Goal: Task Accomplishment & Management: Manage account settings

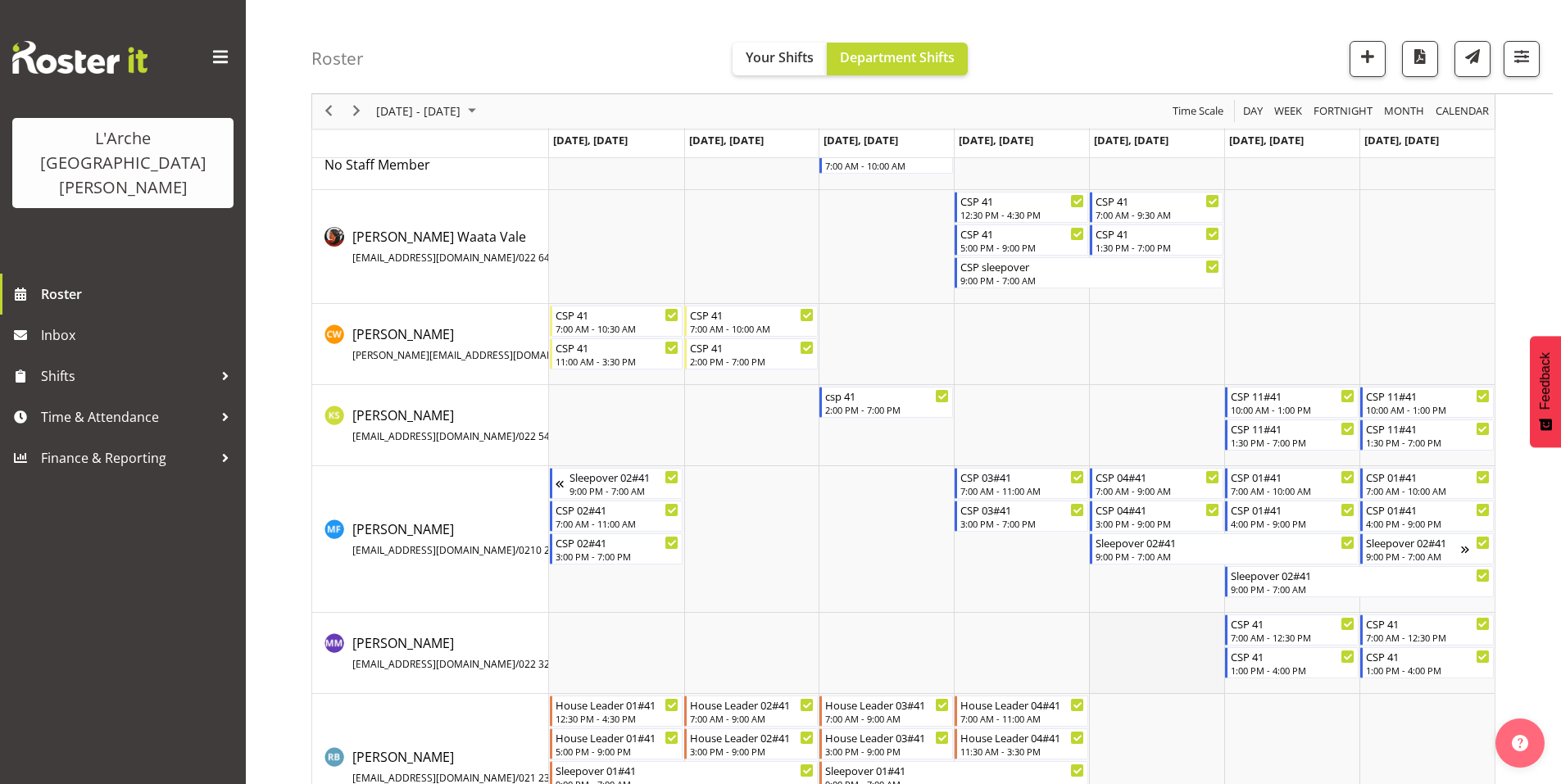
scroll to position [151, 0]
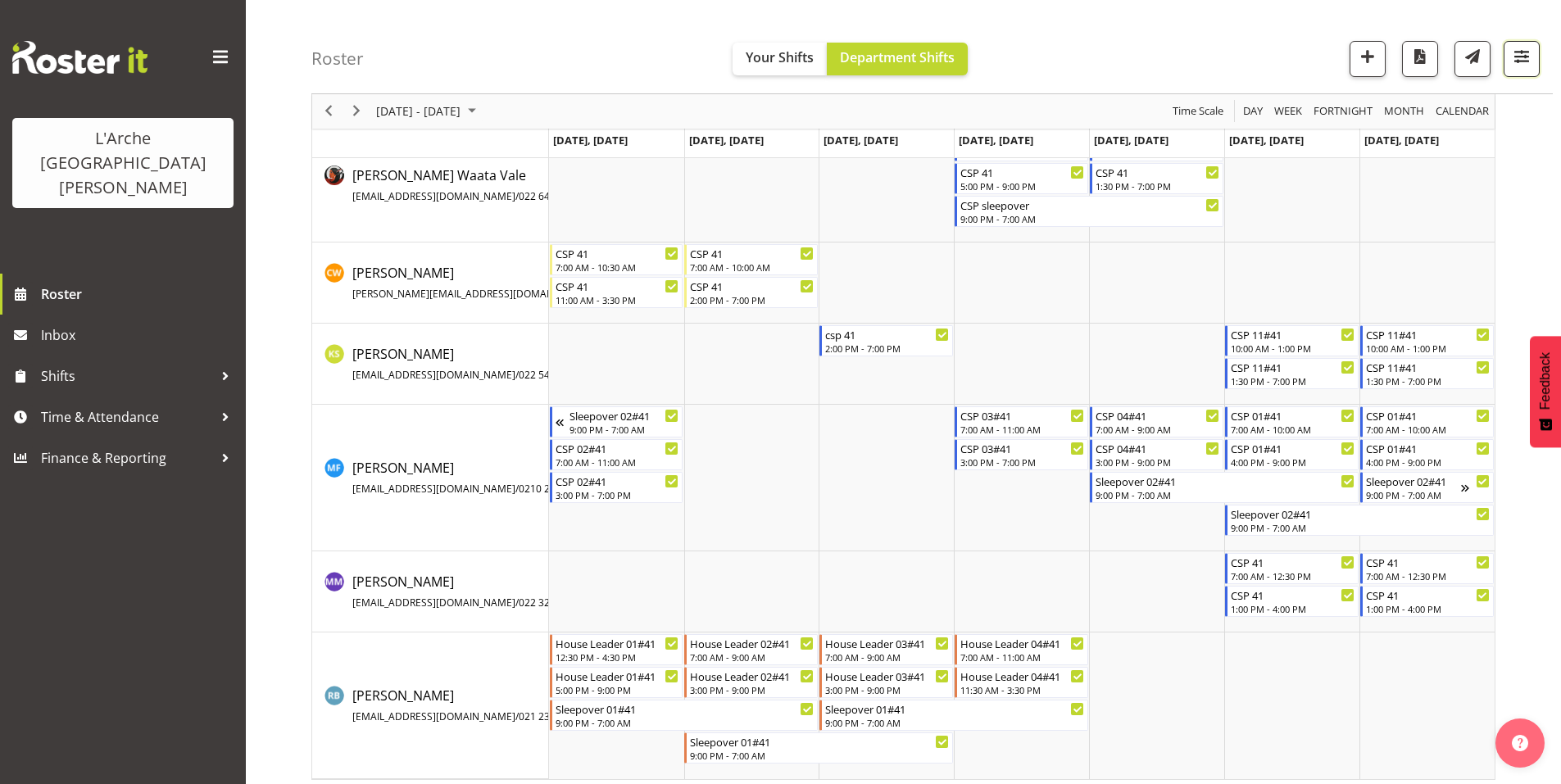
click at [1523, 48] on span "button" at bounding box center [1522, 57] width 21 height 21
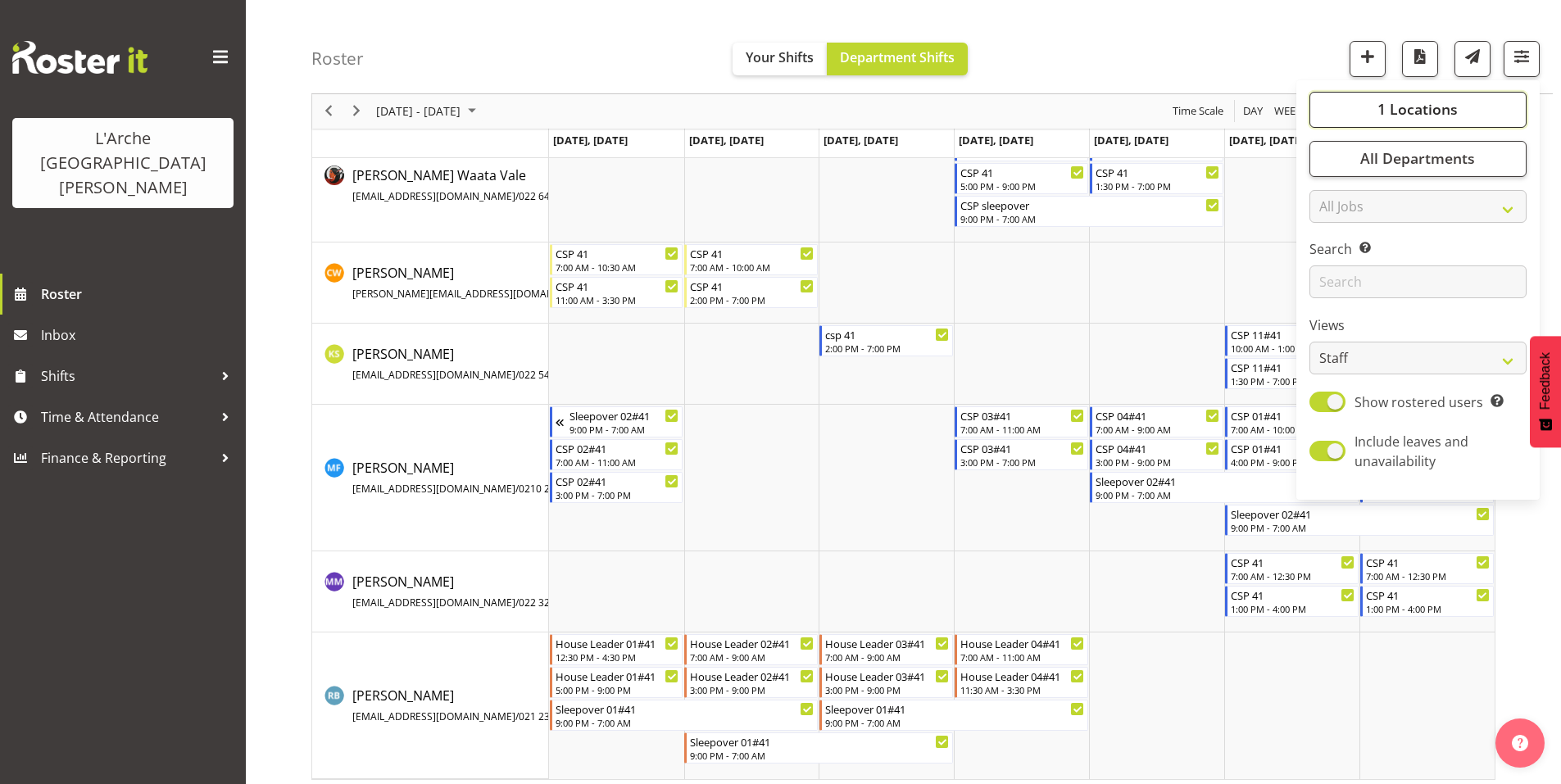
click at [1458, 100] on span "1 Locations" at bounding box center [1417, 110] width 80 height 20
click at [1511, 512] on div "October 06 - 12, 2025 Today Day Week Fortnight Month calendar Month Agenda Time…" at bounding box center [936, 396] width 1249 height 792
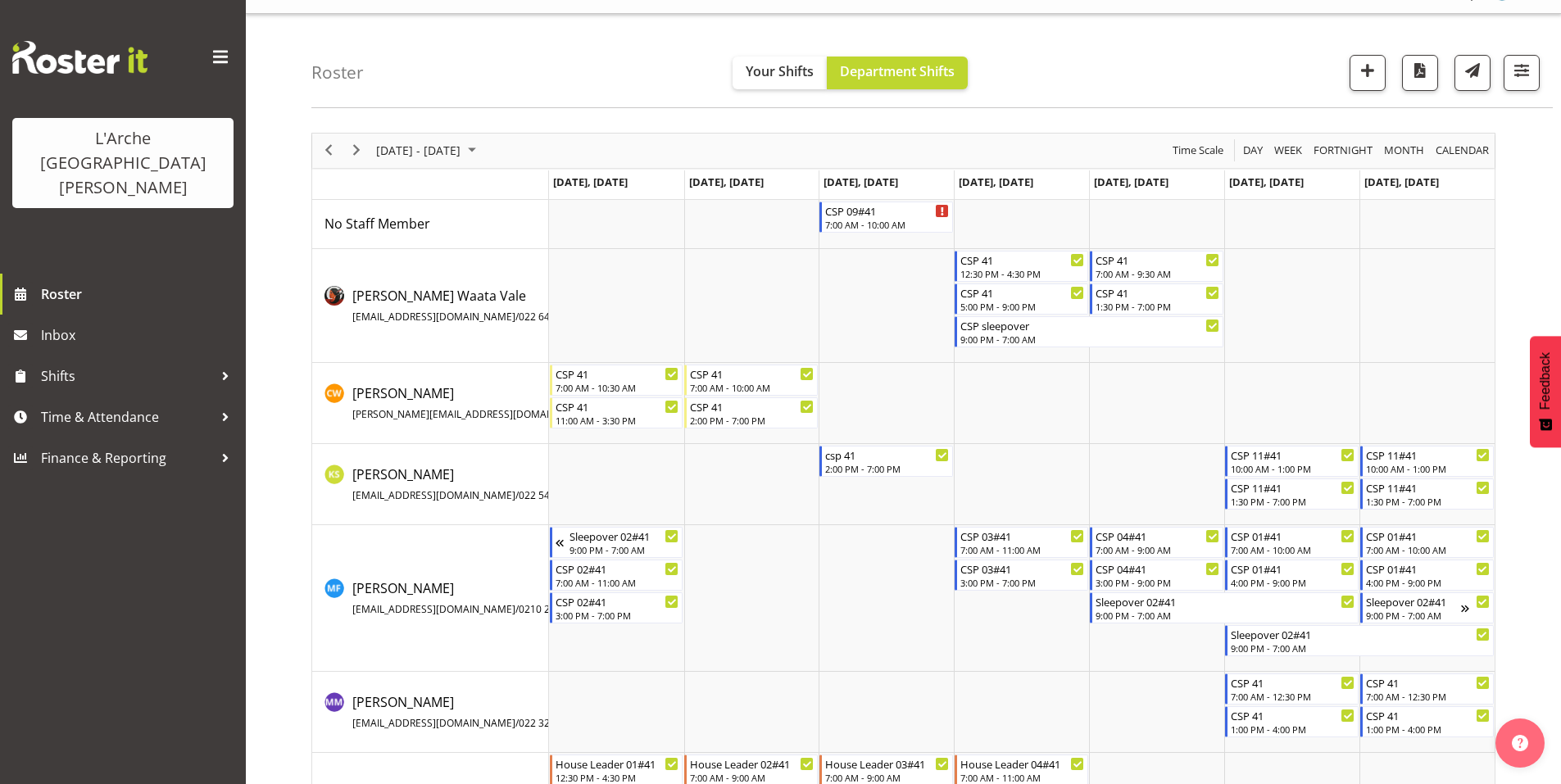
scroll to position [0, 0]
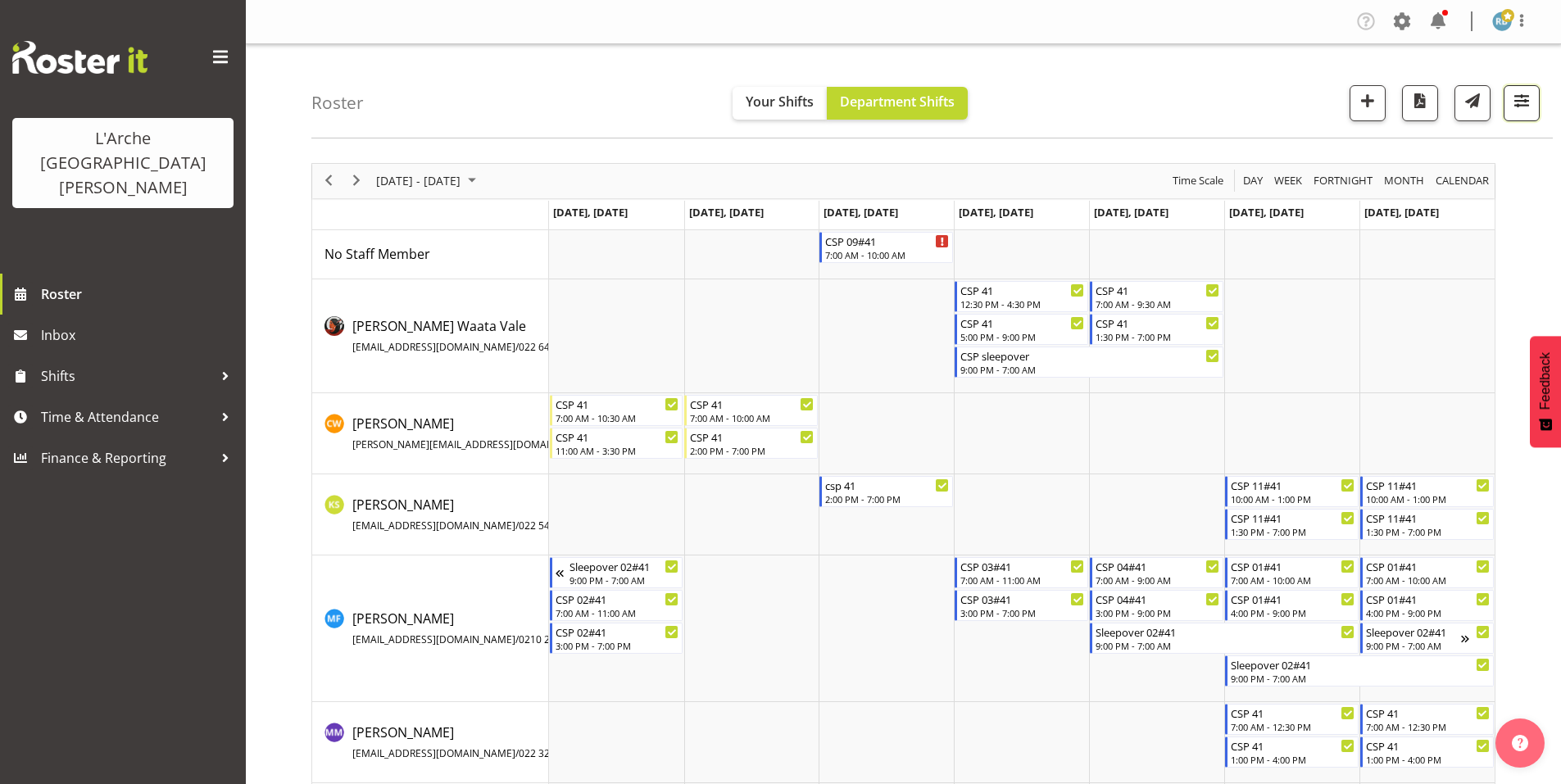
click at [1530, 99] on span "button" at bounding box center [1522, 101] width 21 height 21
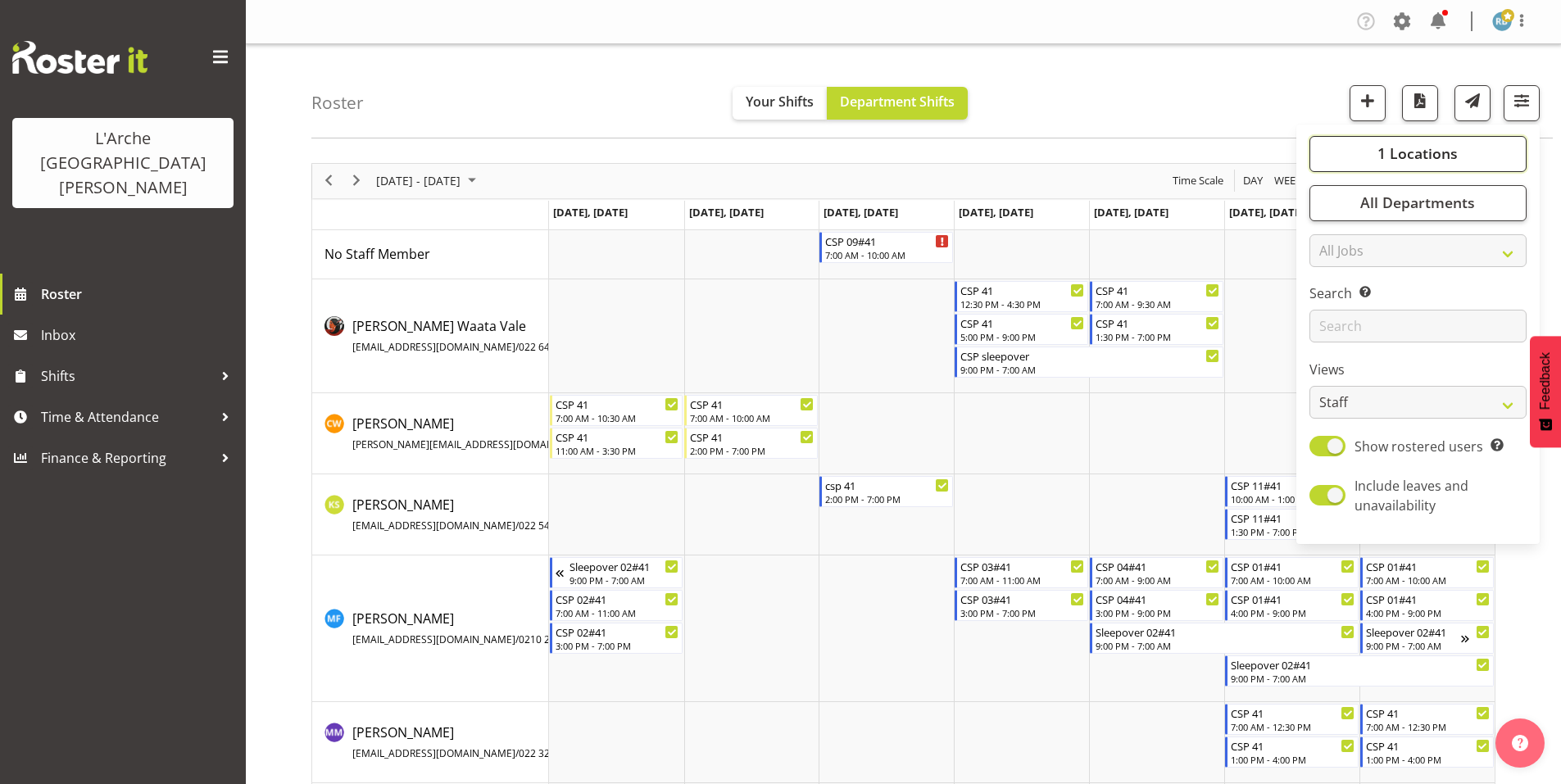
click at [1427, 144] on span "1 Locations" at bounding box center [1417, 153] width 80 height 20
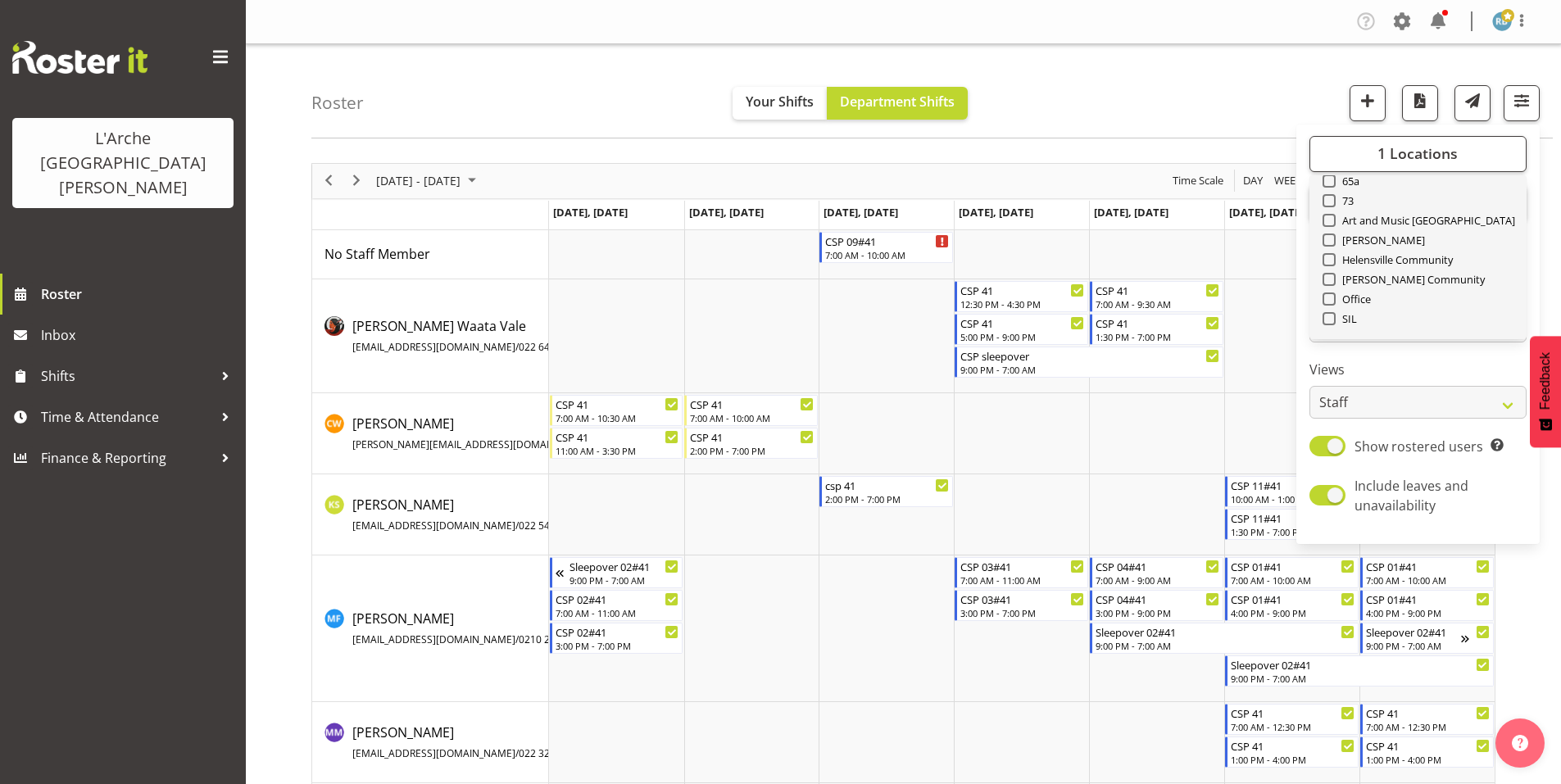
click at [1370, 350] on span "Select All" at bounding box center [1357, 358] width 52 height 16
checkbox input "true"
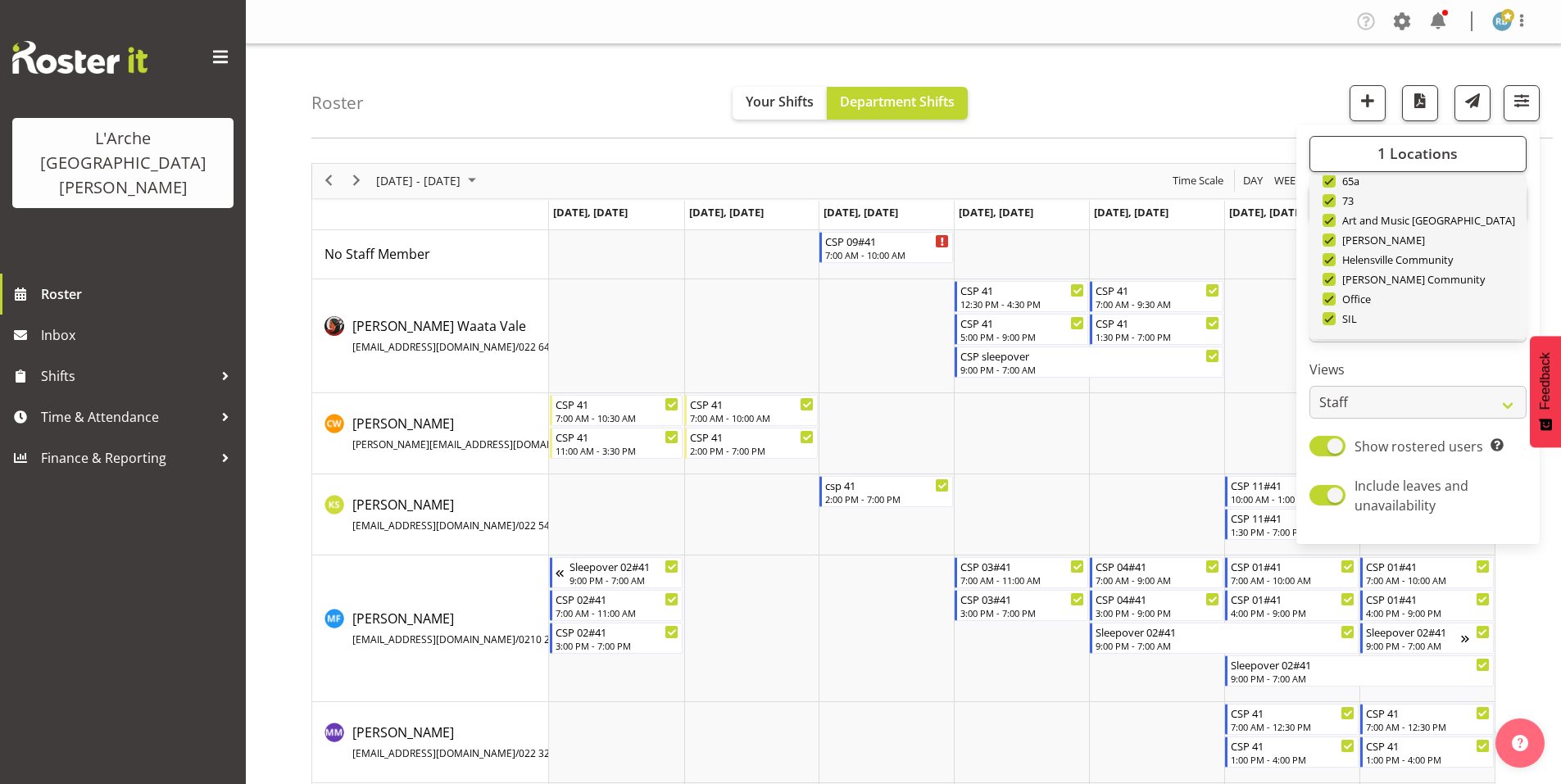
checkbox input "true"
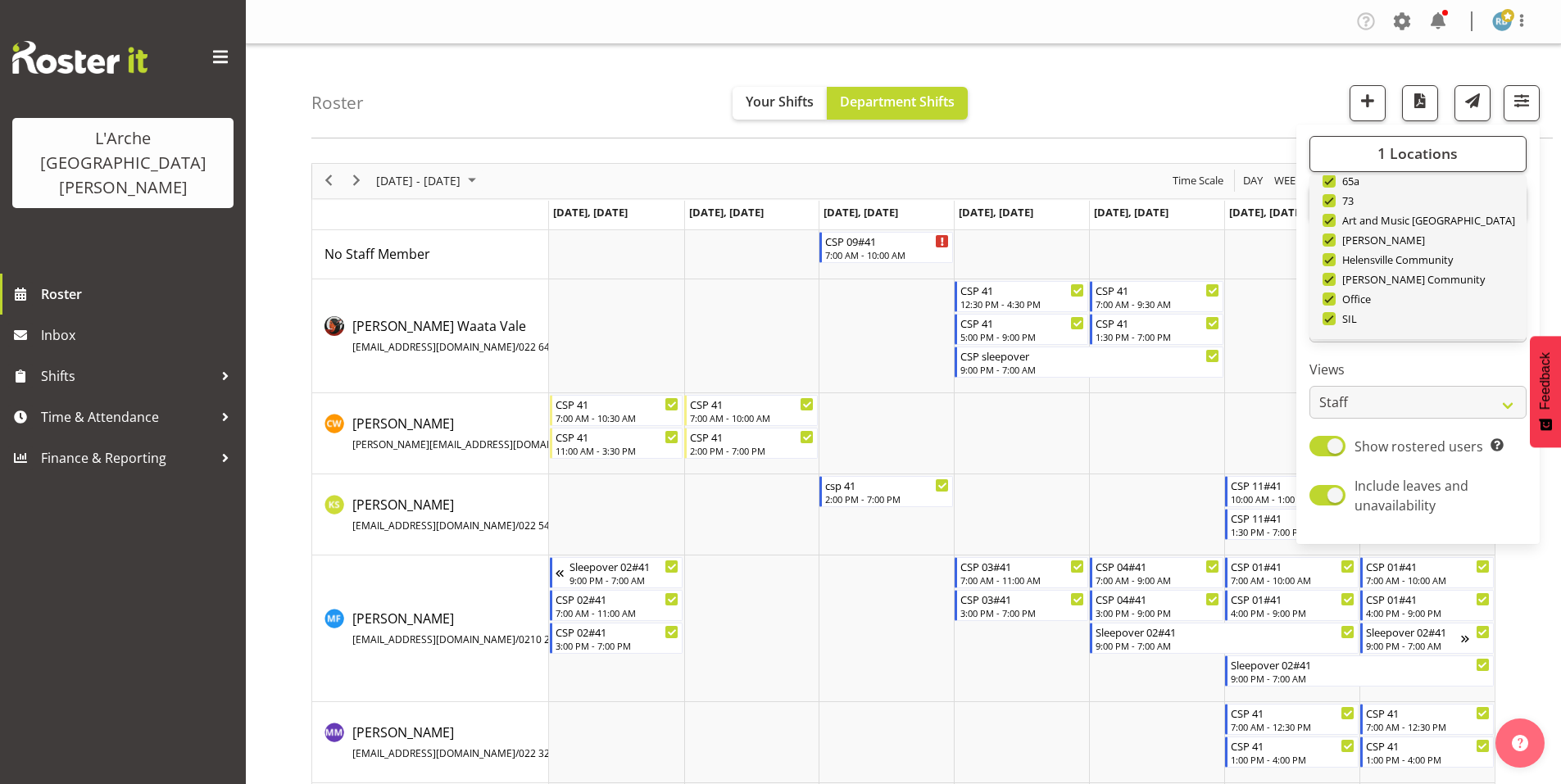
checkbox input "true"
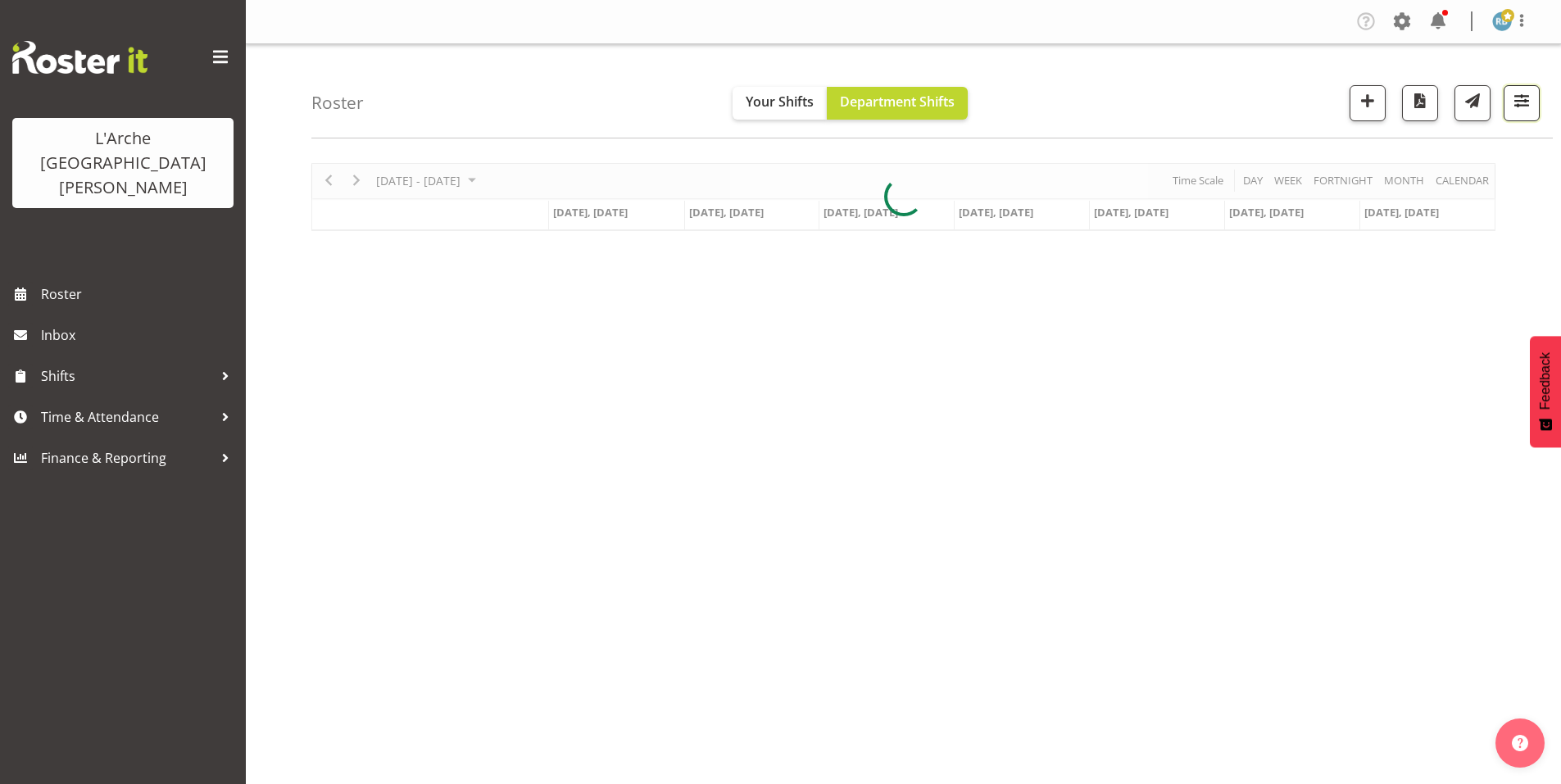
click at [1516, 103] on span "button" at bounding box center [1522, 101] width 21 height 21
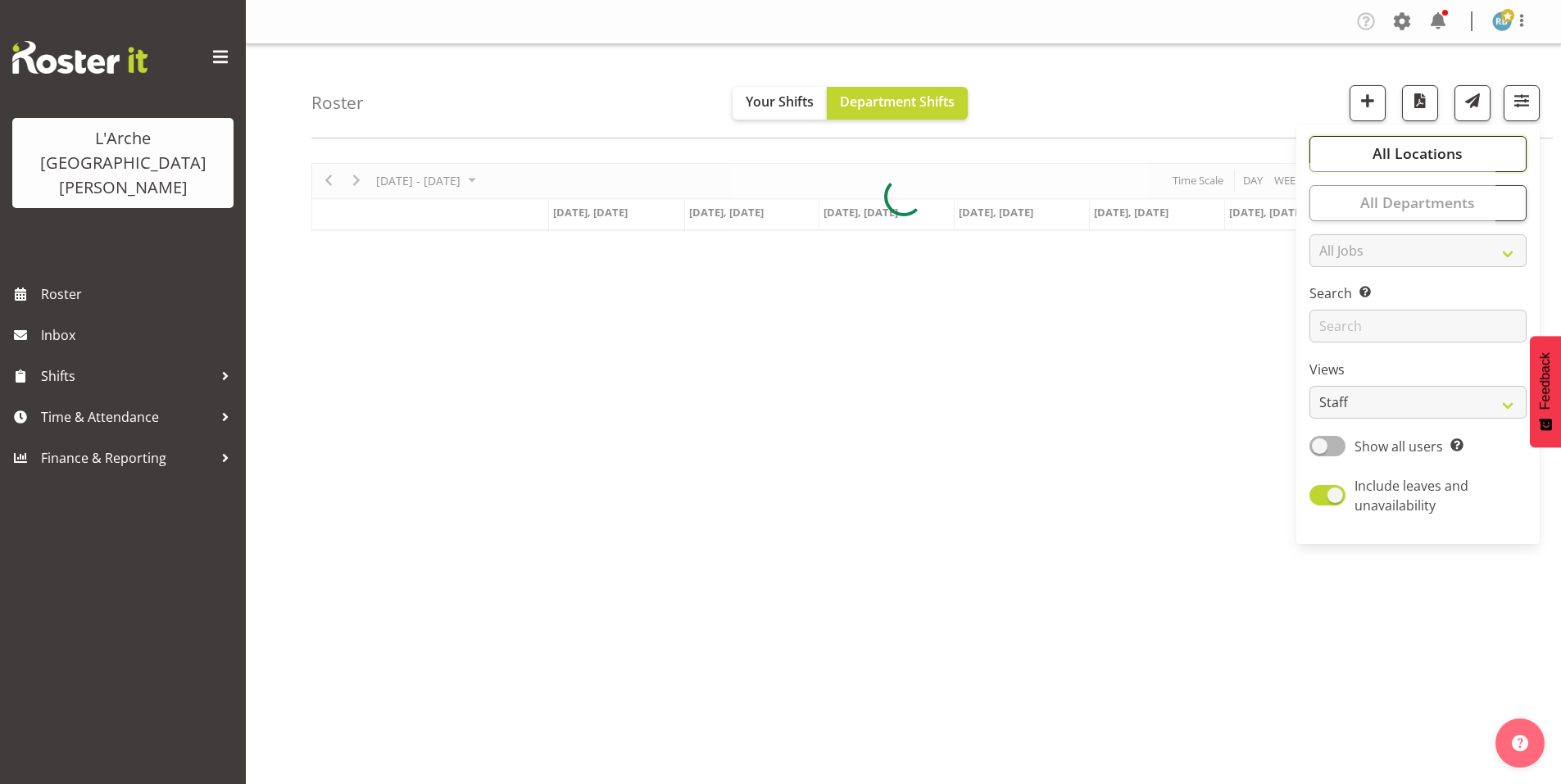
click at [1451, 144] on span "All Locations" at bounding box center [1417, 153] width 90 height 20
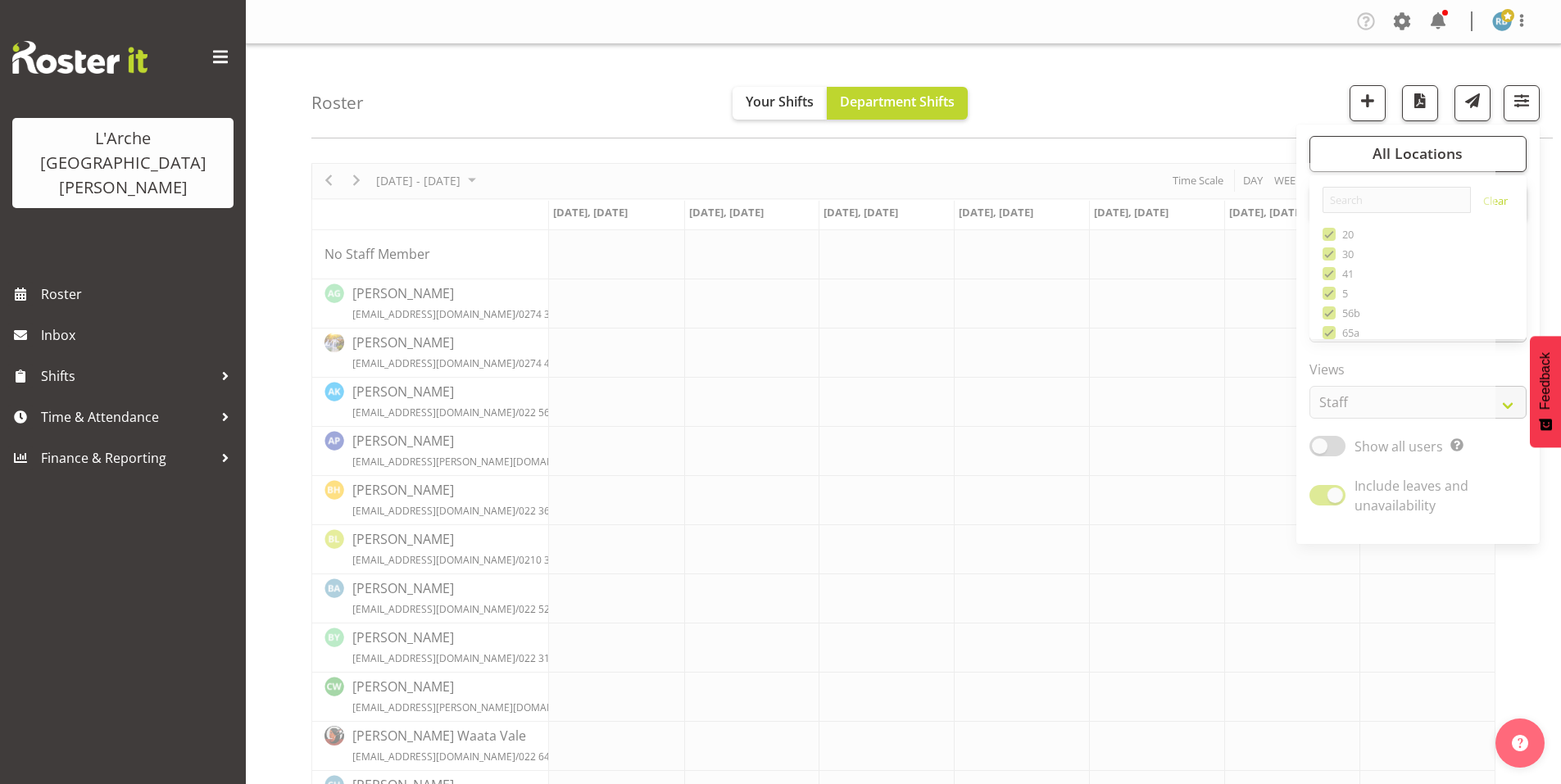
click at [1189, 44] on div "Roster Your Shifts Department Shifts All Locations Clear 20 30 41 5 56b 65a 73 …" at bounding box center [932, 91] width 1241 height 94
click at [1523, 92] on span "button" at bounding box center [1522, 101] width 21 height 21
click at [1486, 136] on button "All Locations" at bounding box center [1417, 154] width 217 height 36
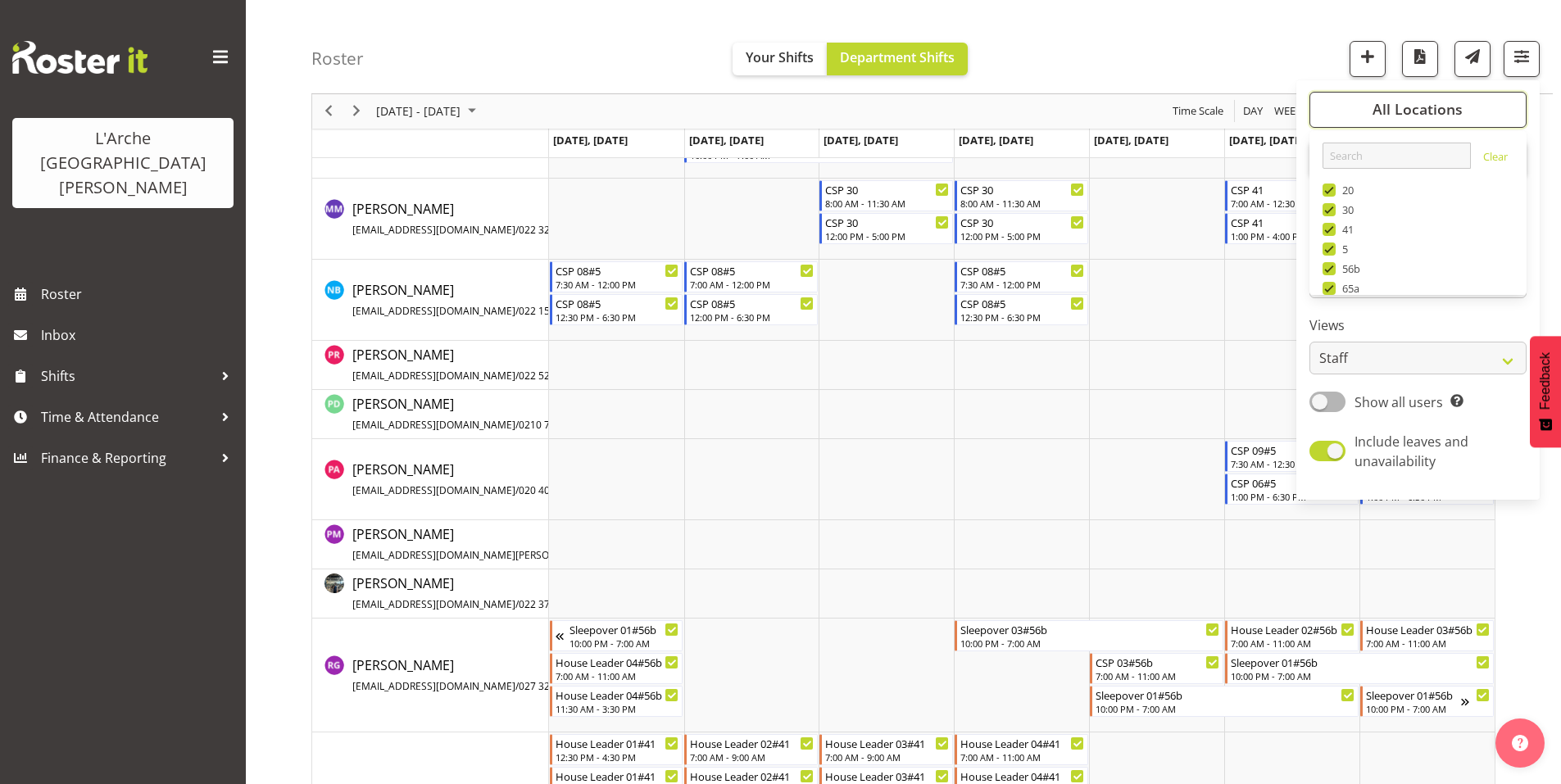
scroll to position [3673, 0]
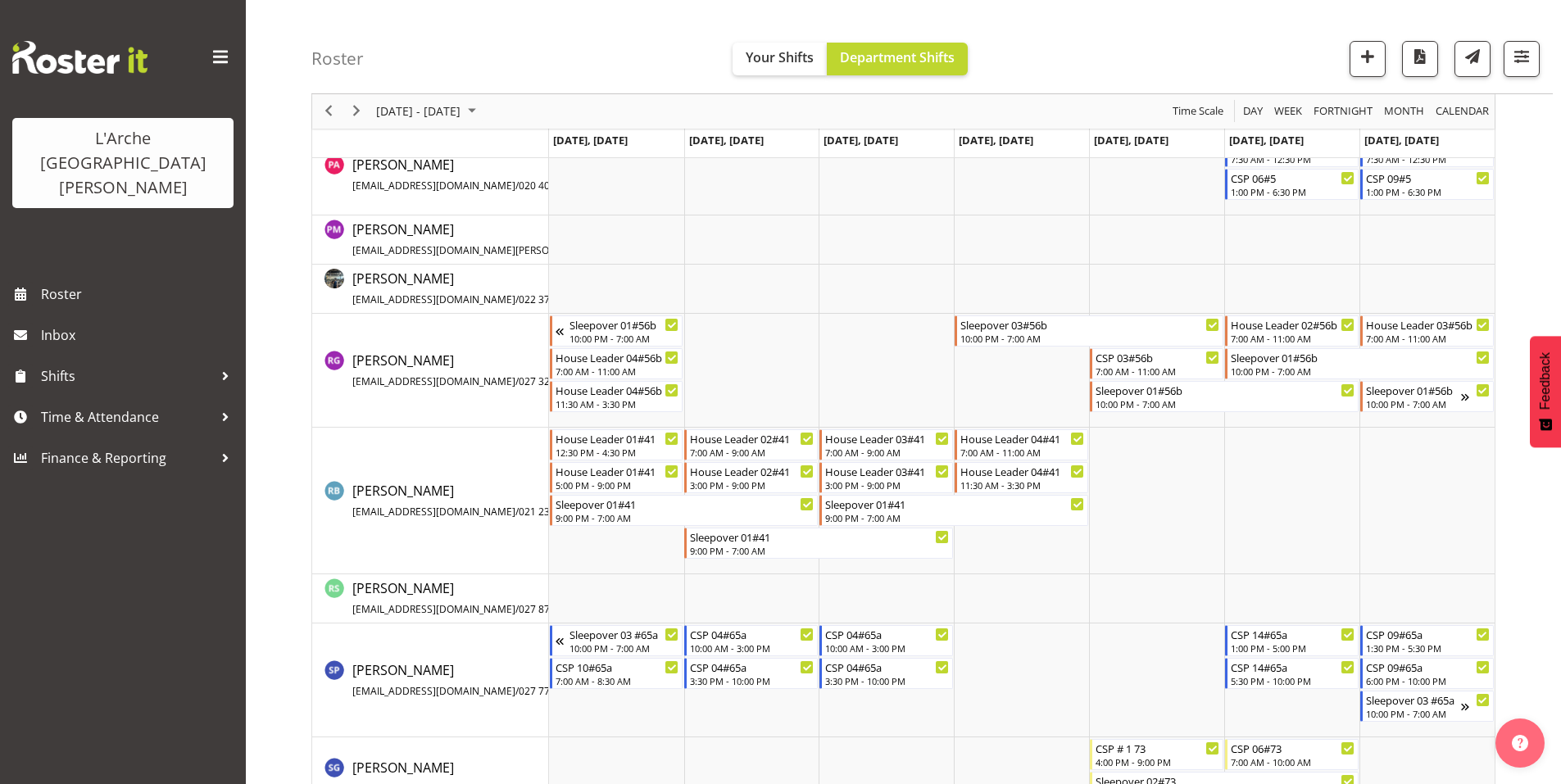
scroll to position [3981, 0]
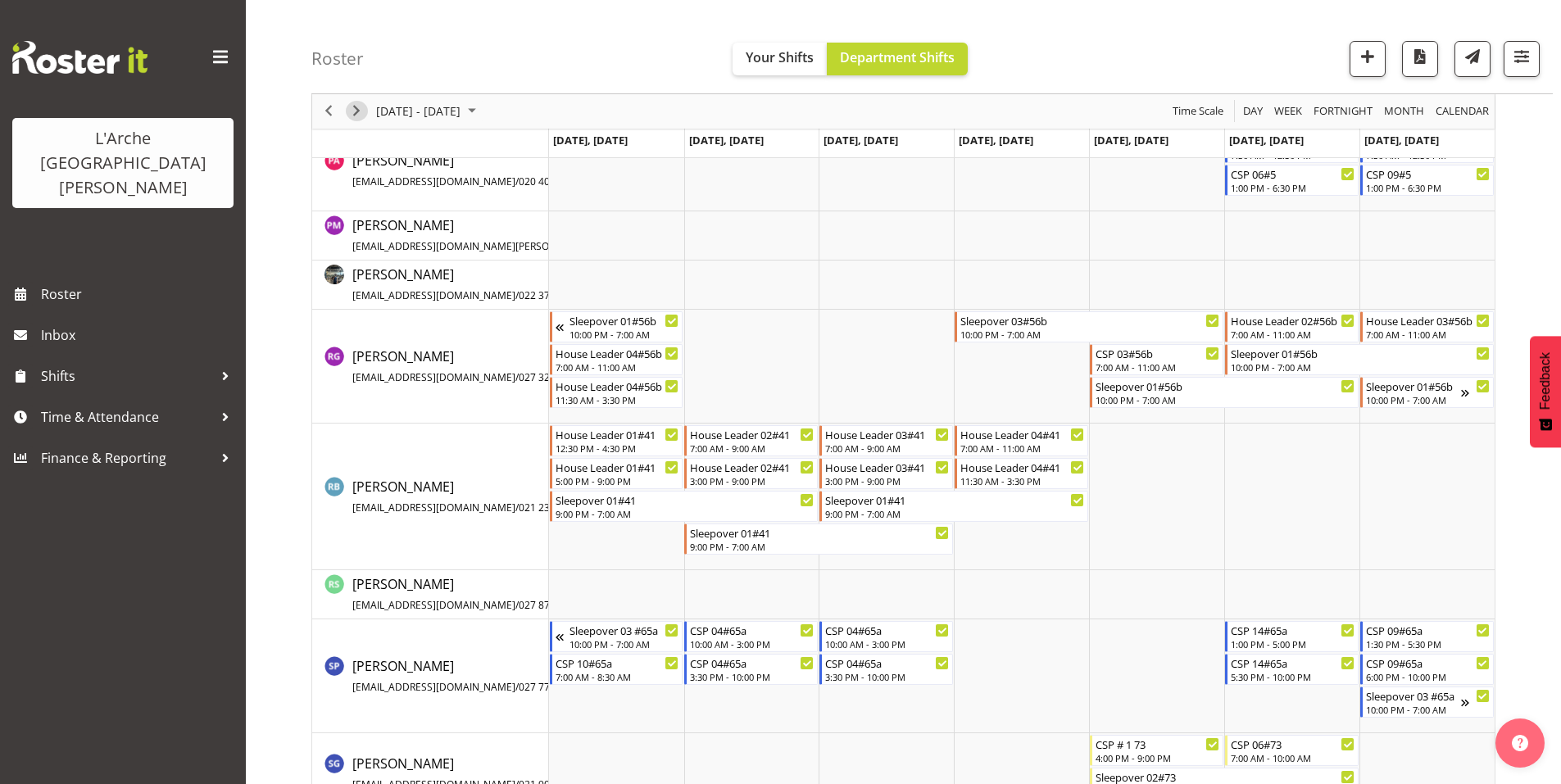
click at [355, 112] on span "Next" at bounding box center [357, 112] width 20 height 21
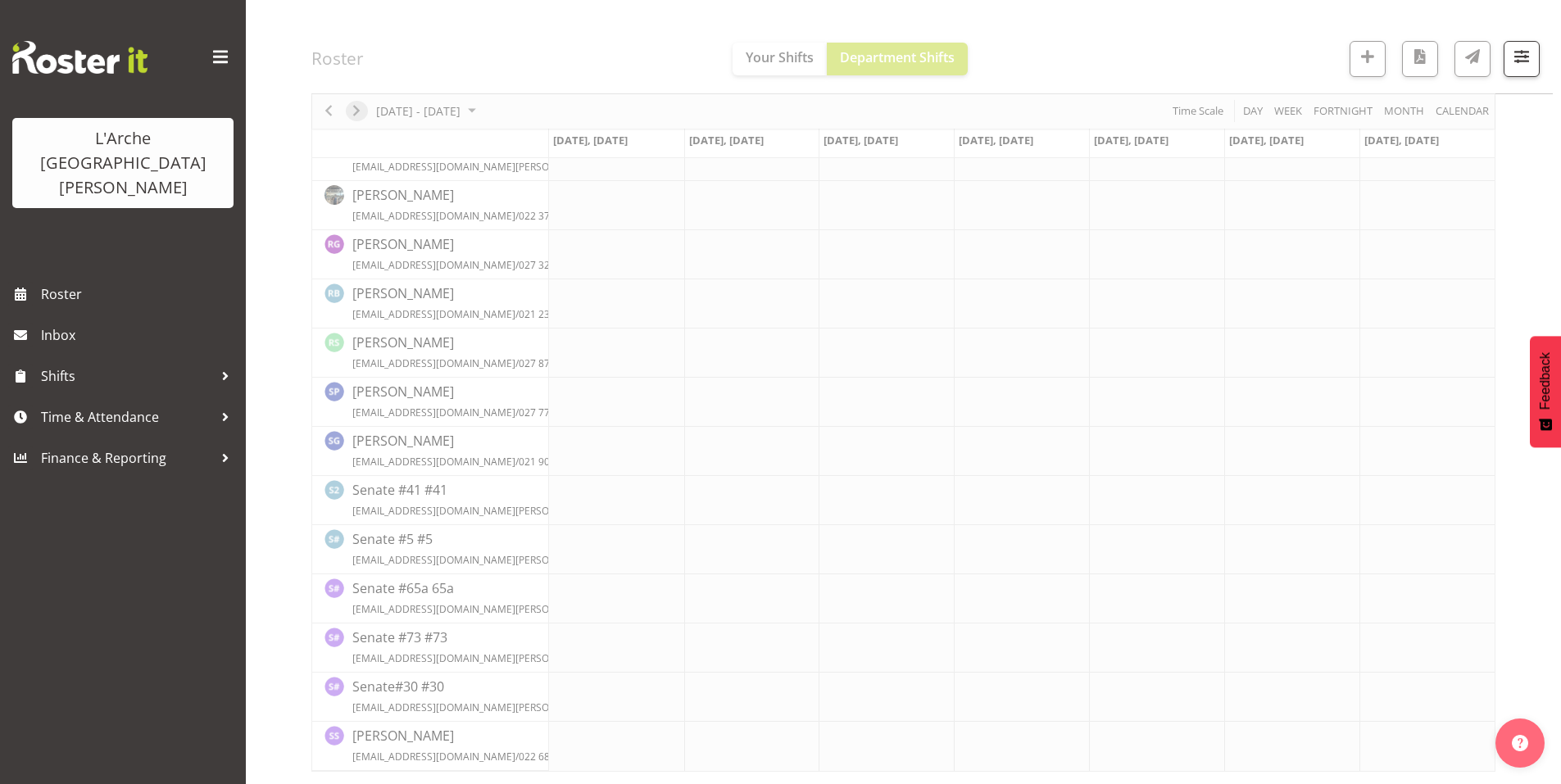
scroll to position [2007, 0]
click at [1524, 62] on span "button" at bounding box center [1522, 57] width 21 height 21
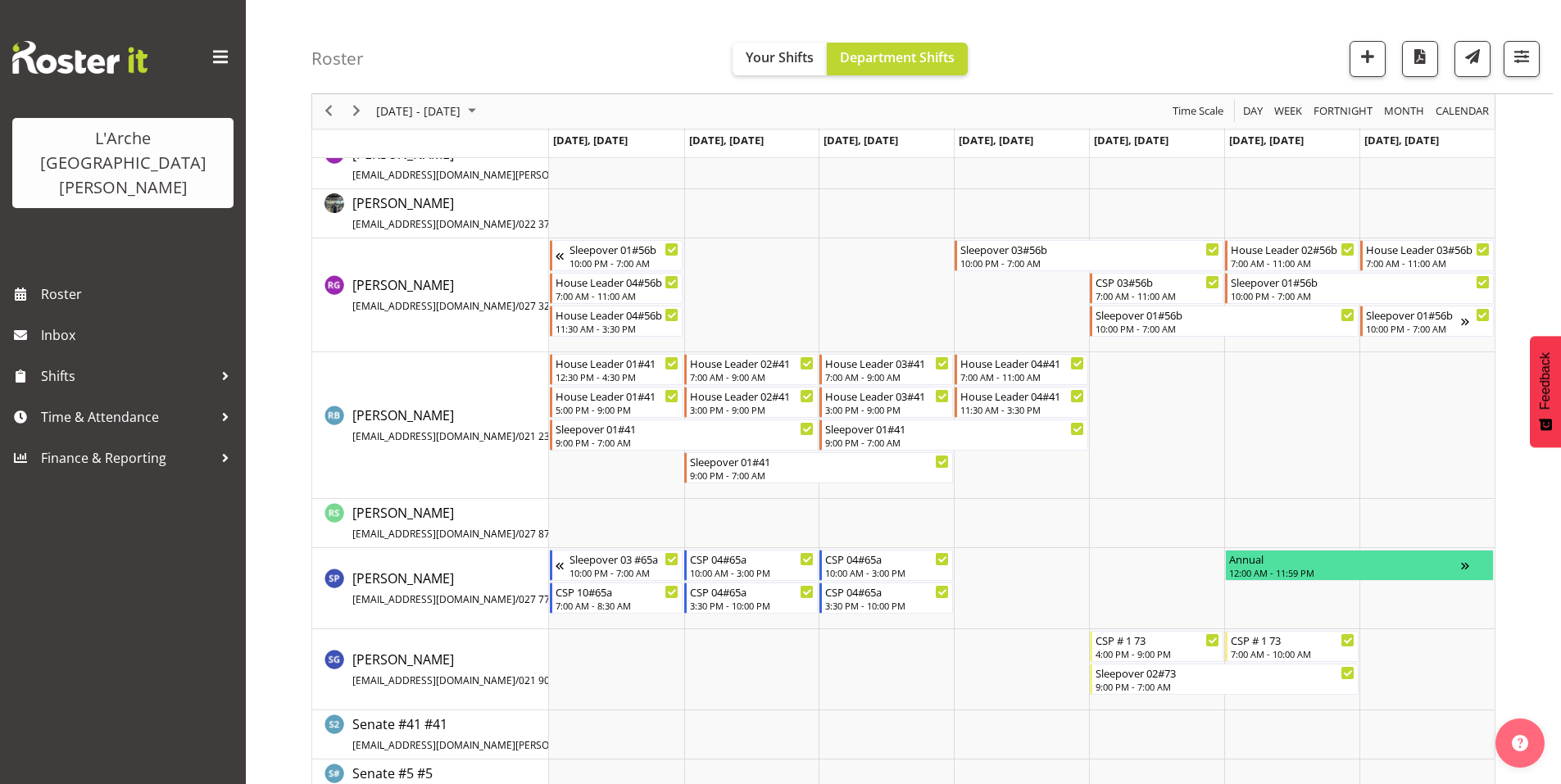
scroll to position [3634, 0]
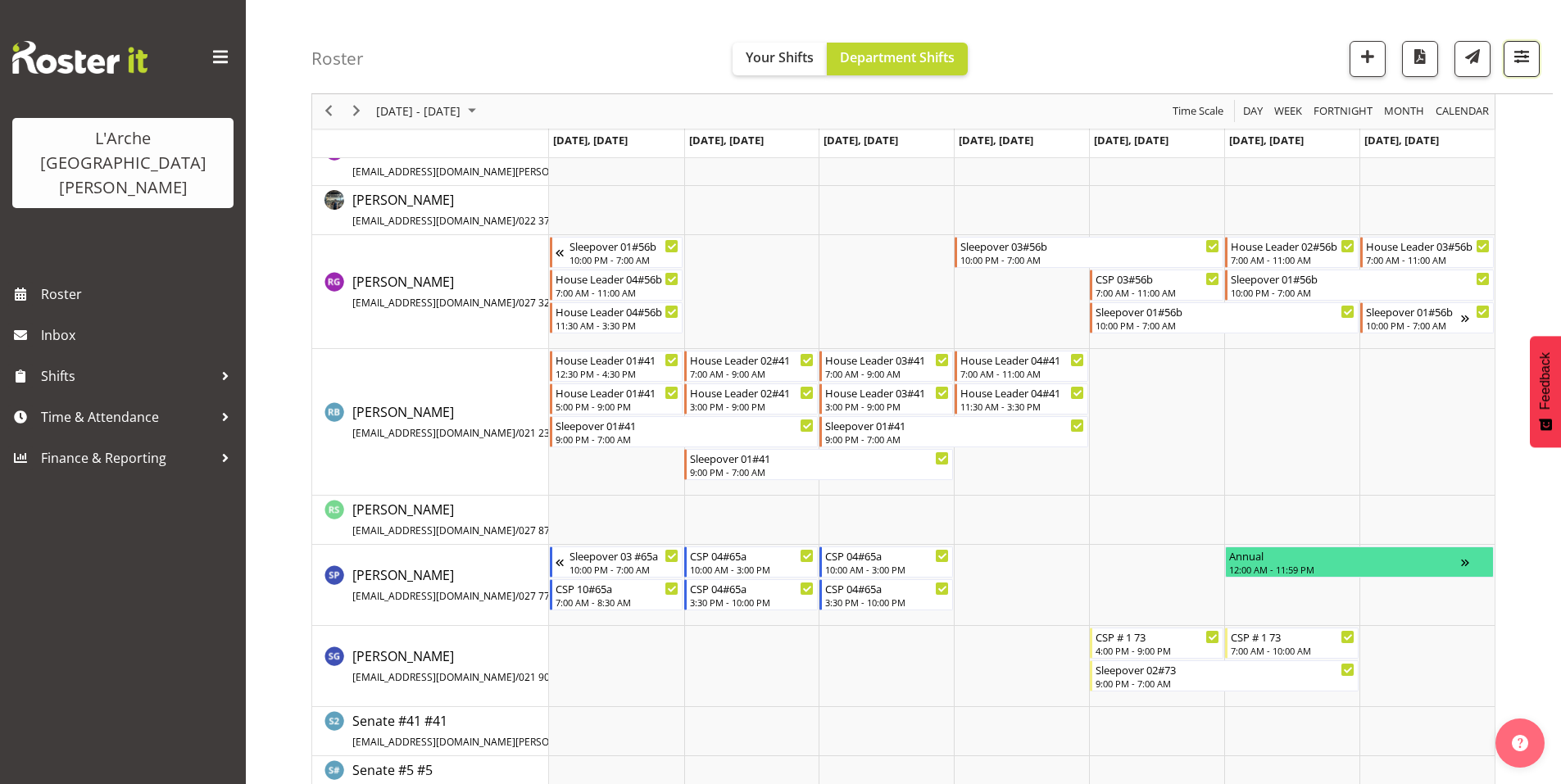
click at [1532, 53] on span "button" at bounding box center [1522, 57] width 21 height 21
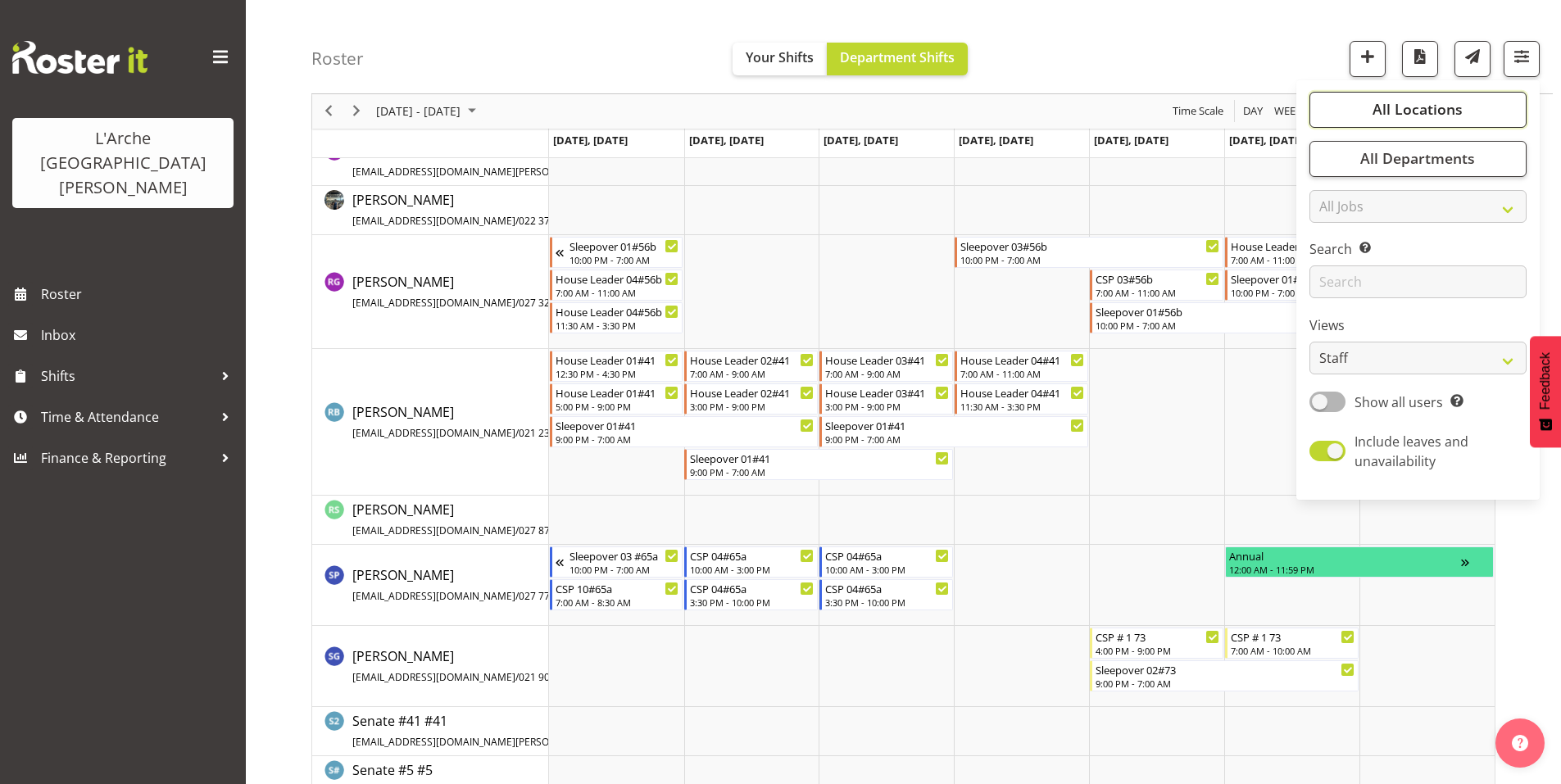
click at [1451, 100] on span "All Locations" at bounding box center [1417, 110] width 90 height 20
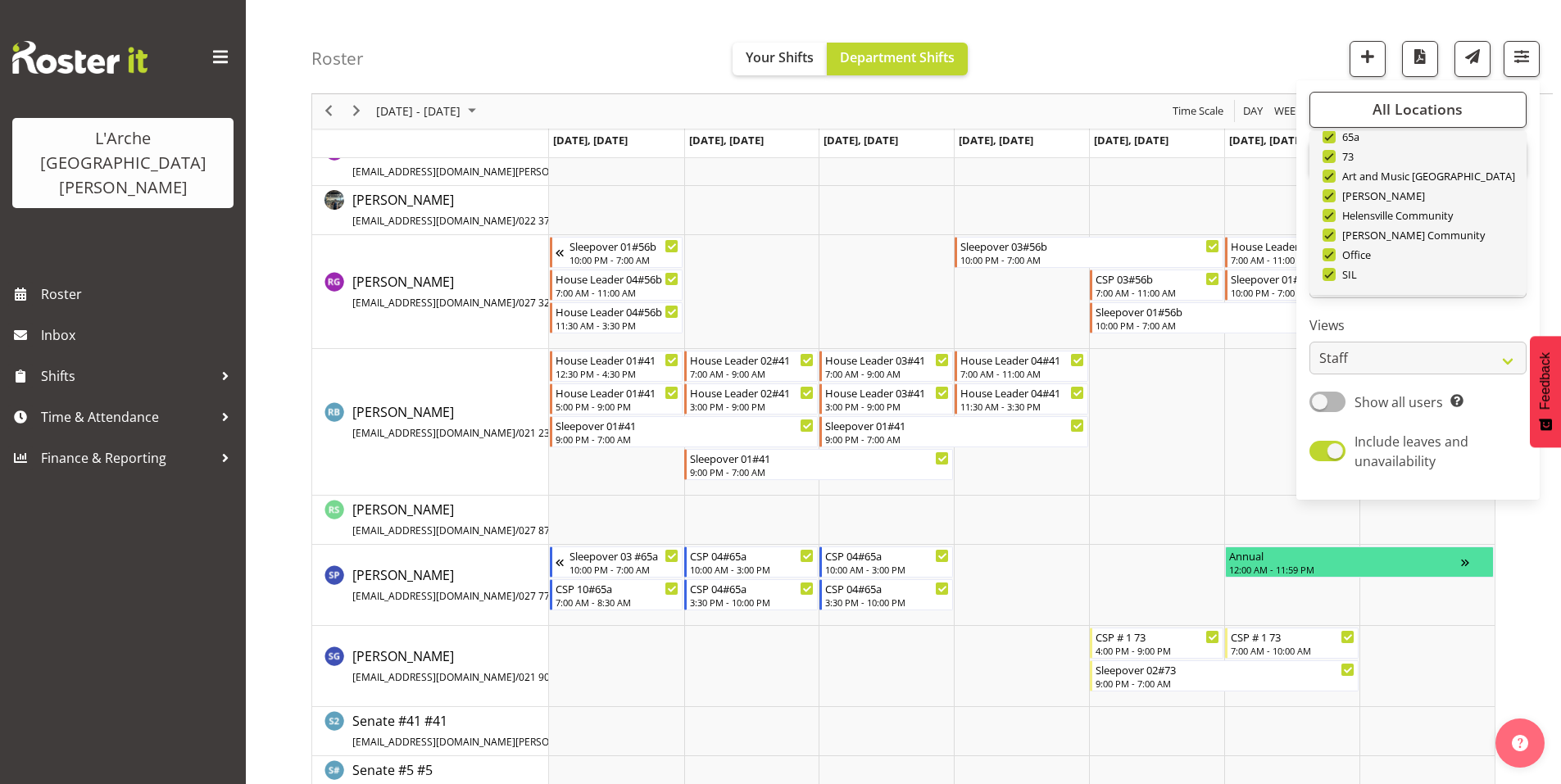
click at [1435, 306] on span "Deselect All" at bounding box center [1436, 313] width 66 height 16
checkbox input "false"
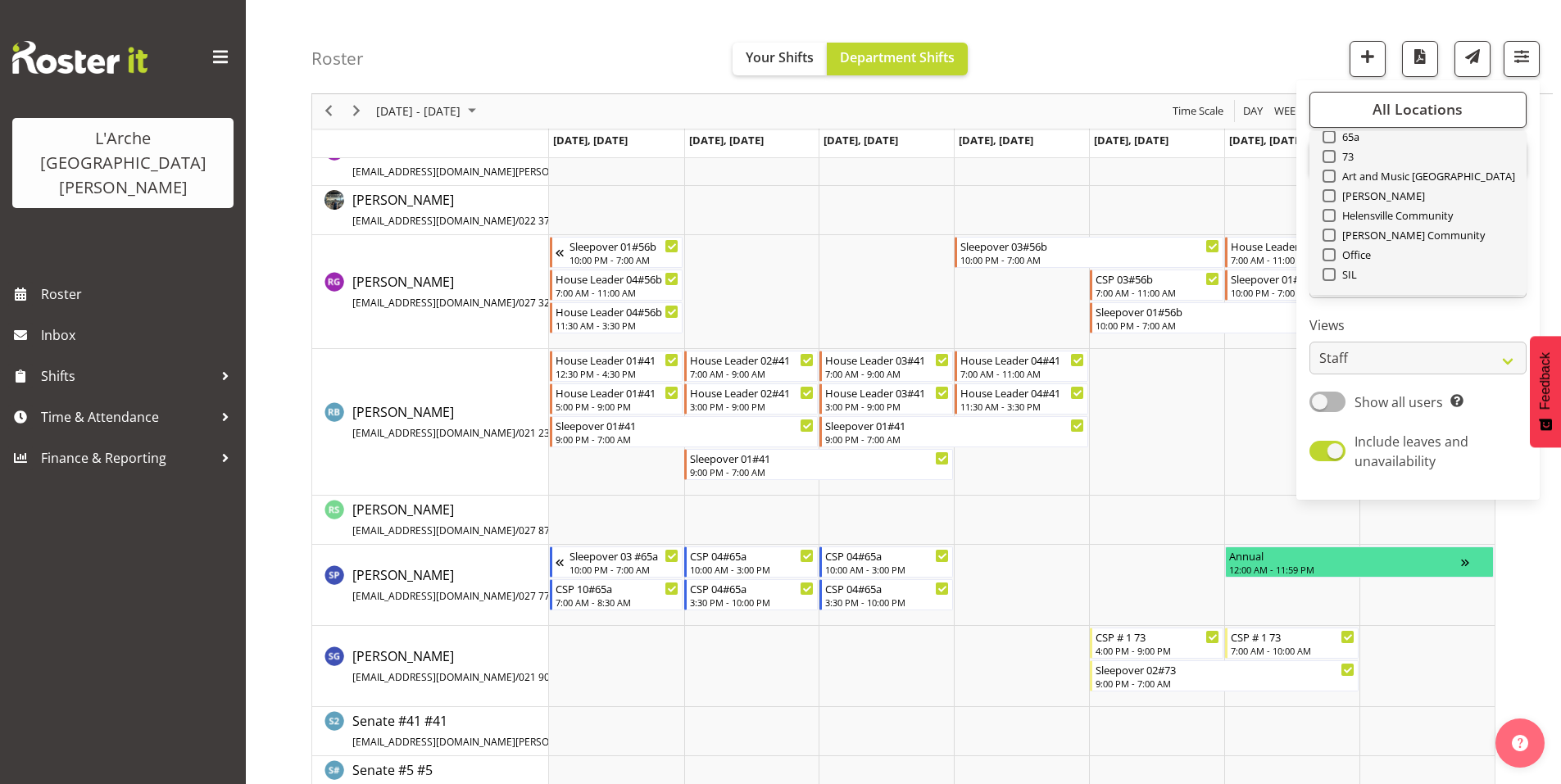
checkbox input "false"
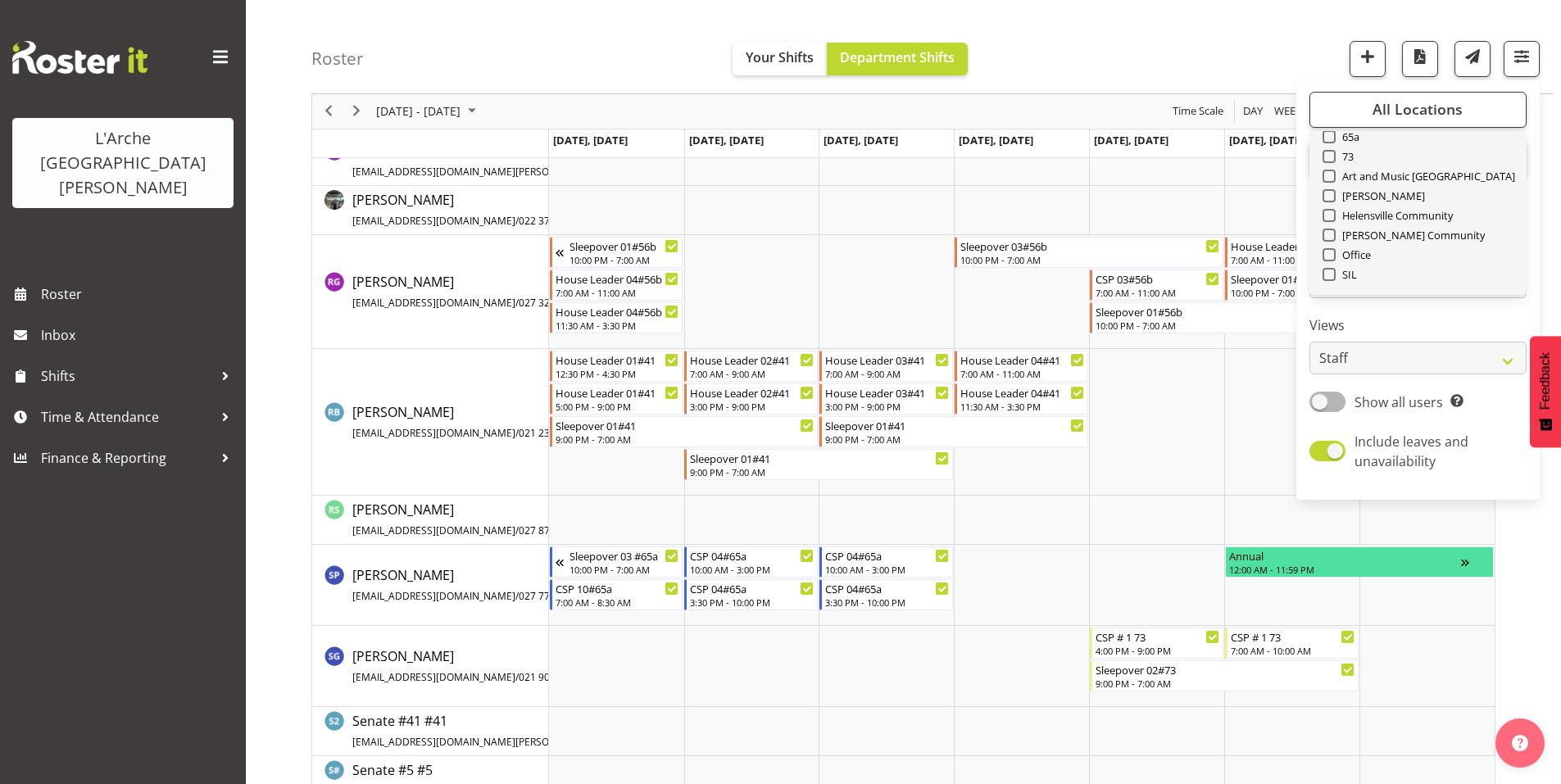
checkbox input "false"
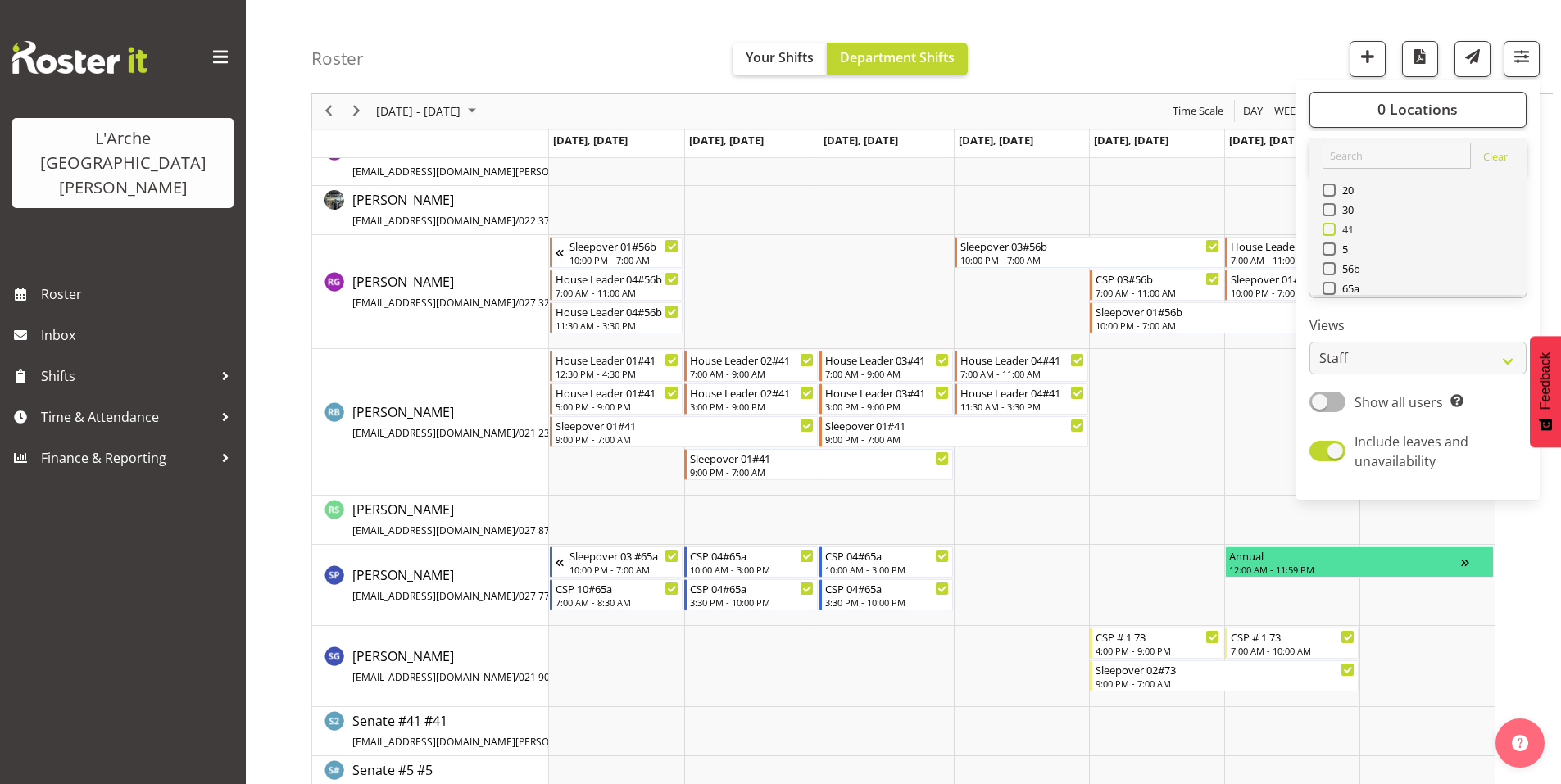
click at [1335, 223] on span at bounding box center [1329, 230] width 13 height 13
click at [1333, 225] on input "41" at bounding box center [1327, 230] width 11 height 11
checkbox input "true"
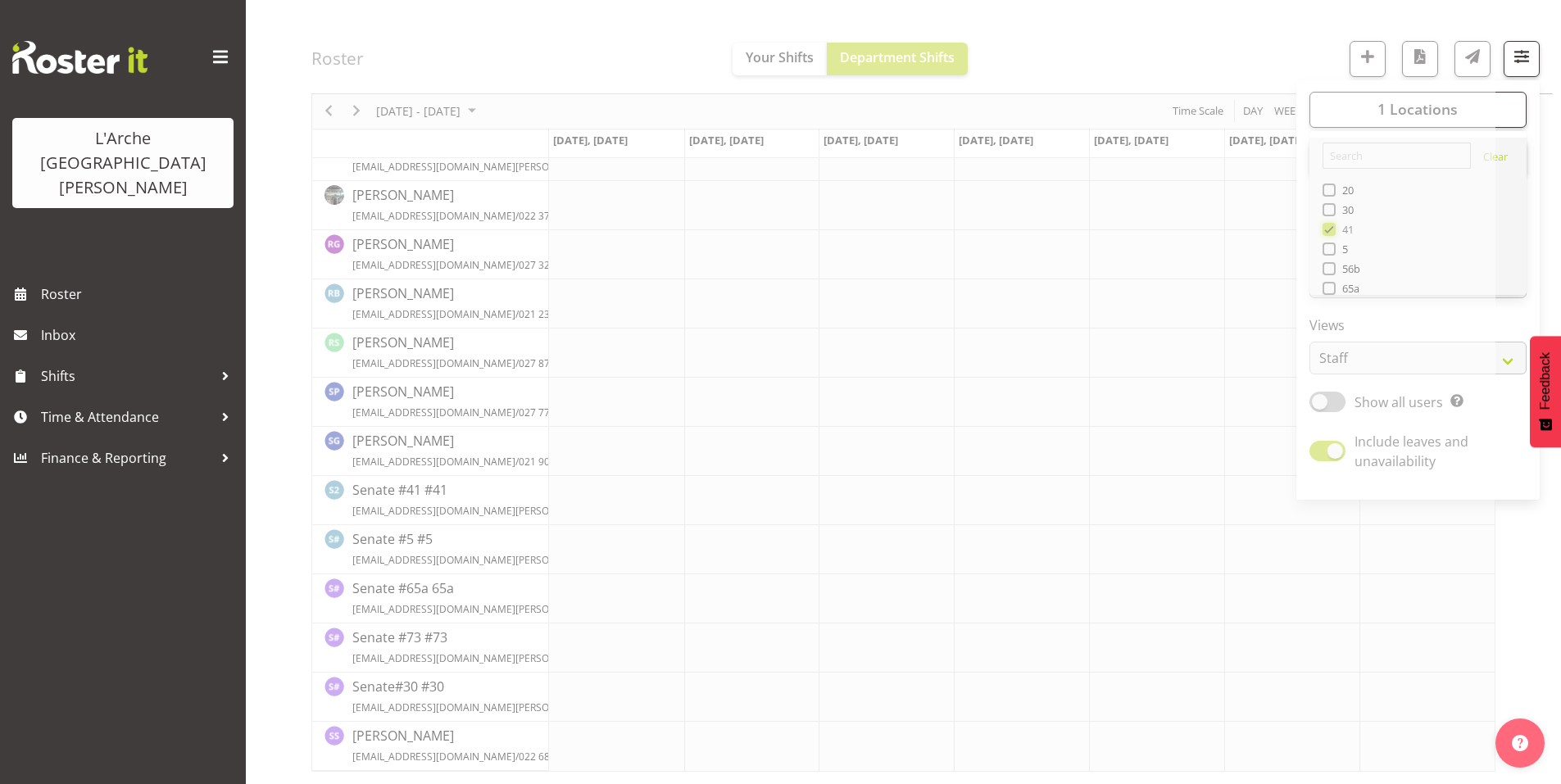
scroll to position [2007, 0]
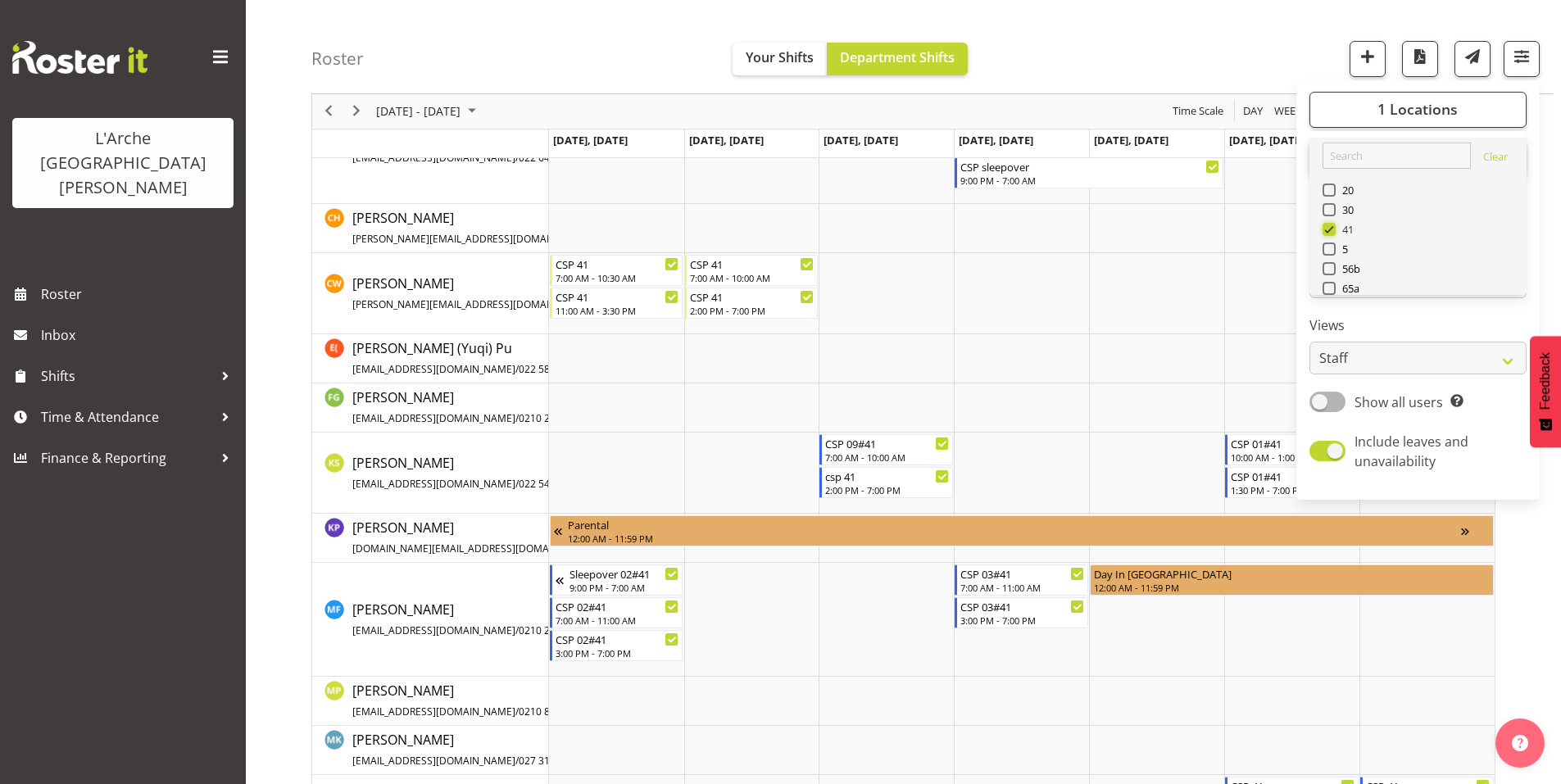
scroll to position [904, 0]
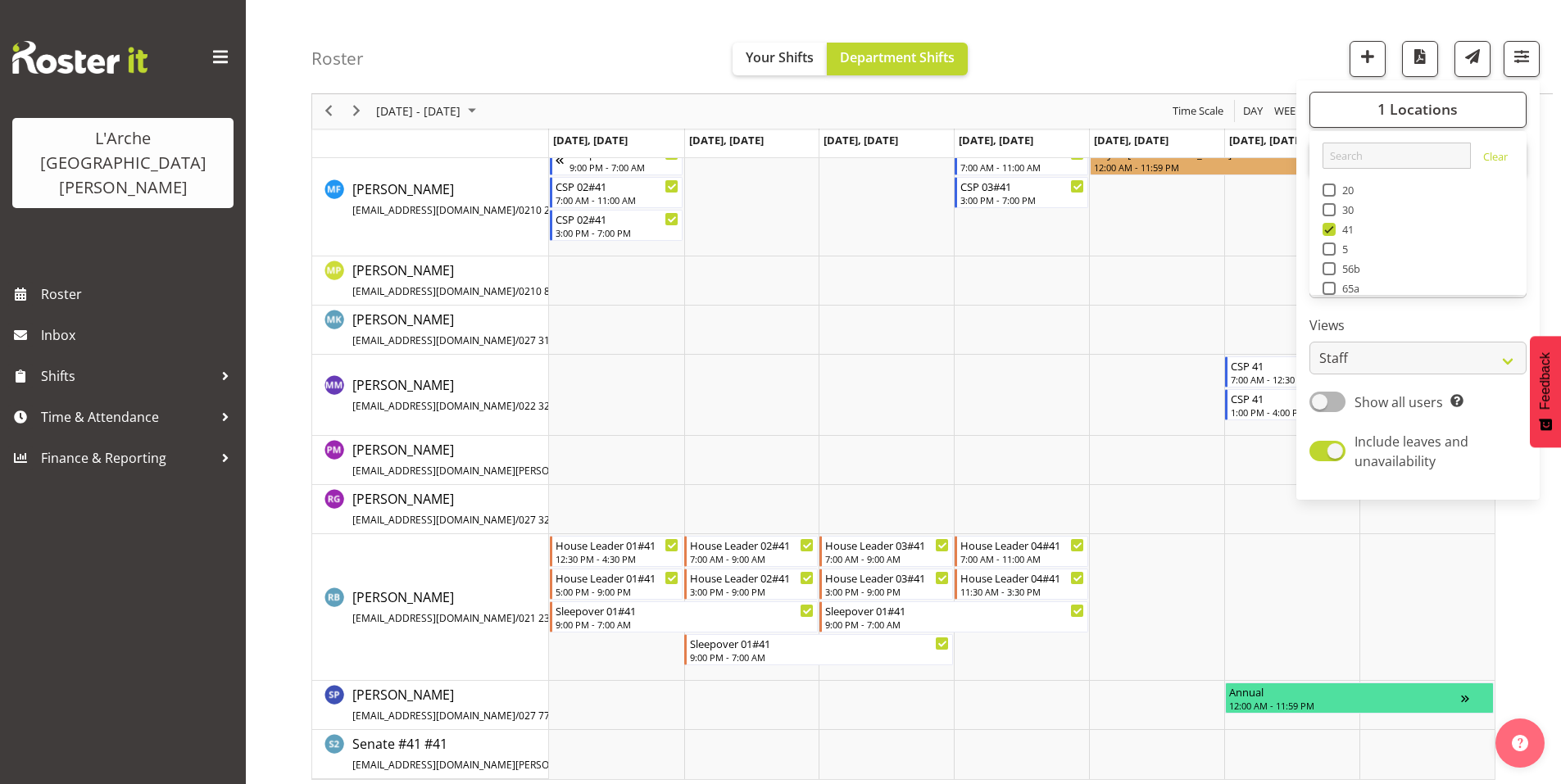
click at [1274, 47] on div "Roster Your Shifts Department Shifts 1 Locations Clear 20 30 41 5 56b 65a 73 Ar…" at bounding box center [932, 47] width 1241 height 94
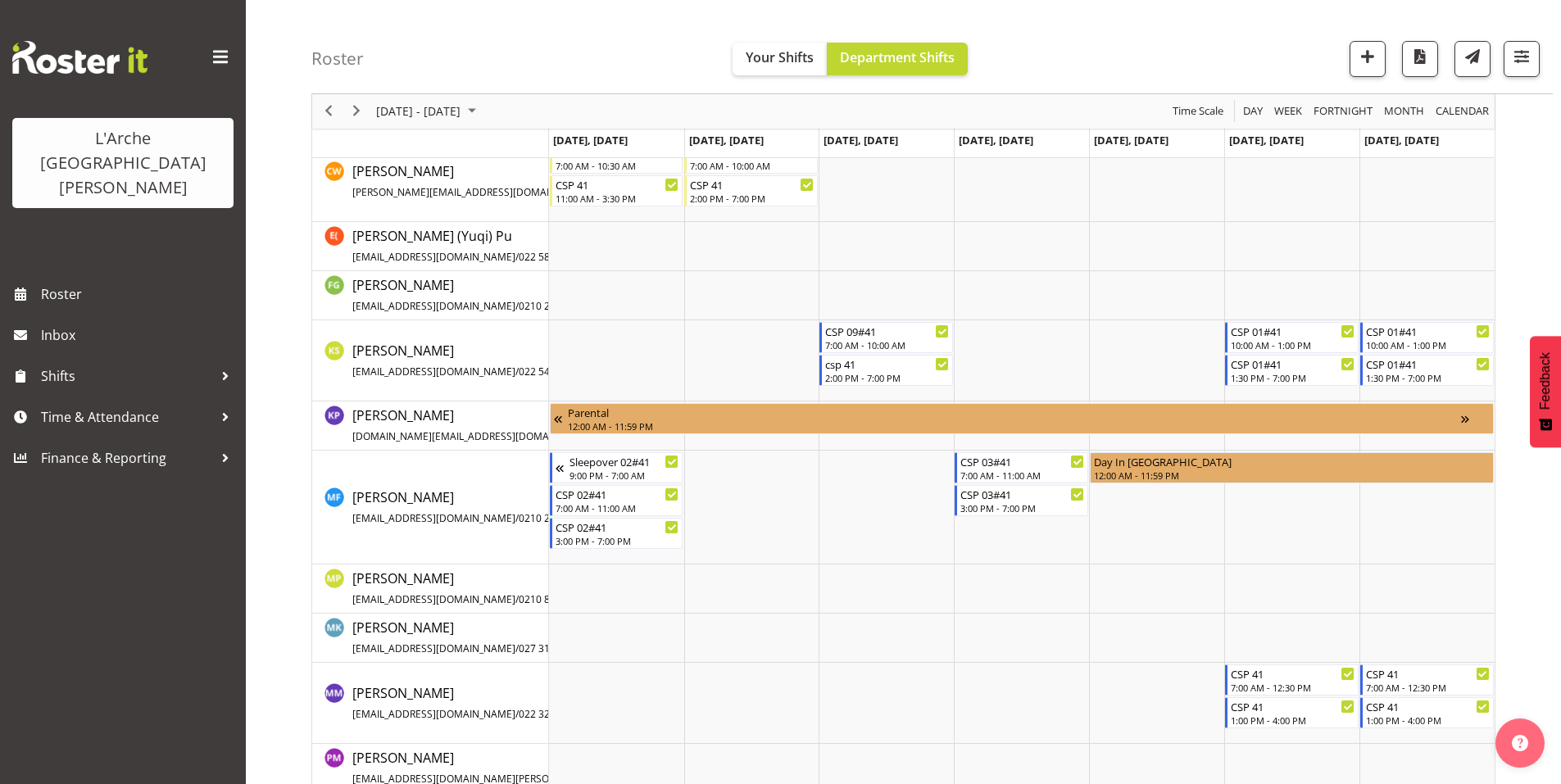
scroll to position [596, 0]
click at [1524, 60] on span "button" at bounding box center [1522, 57] width 21 height 21
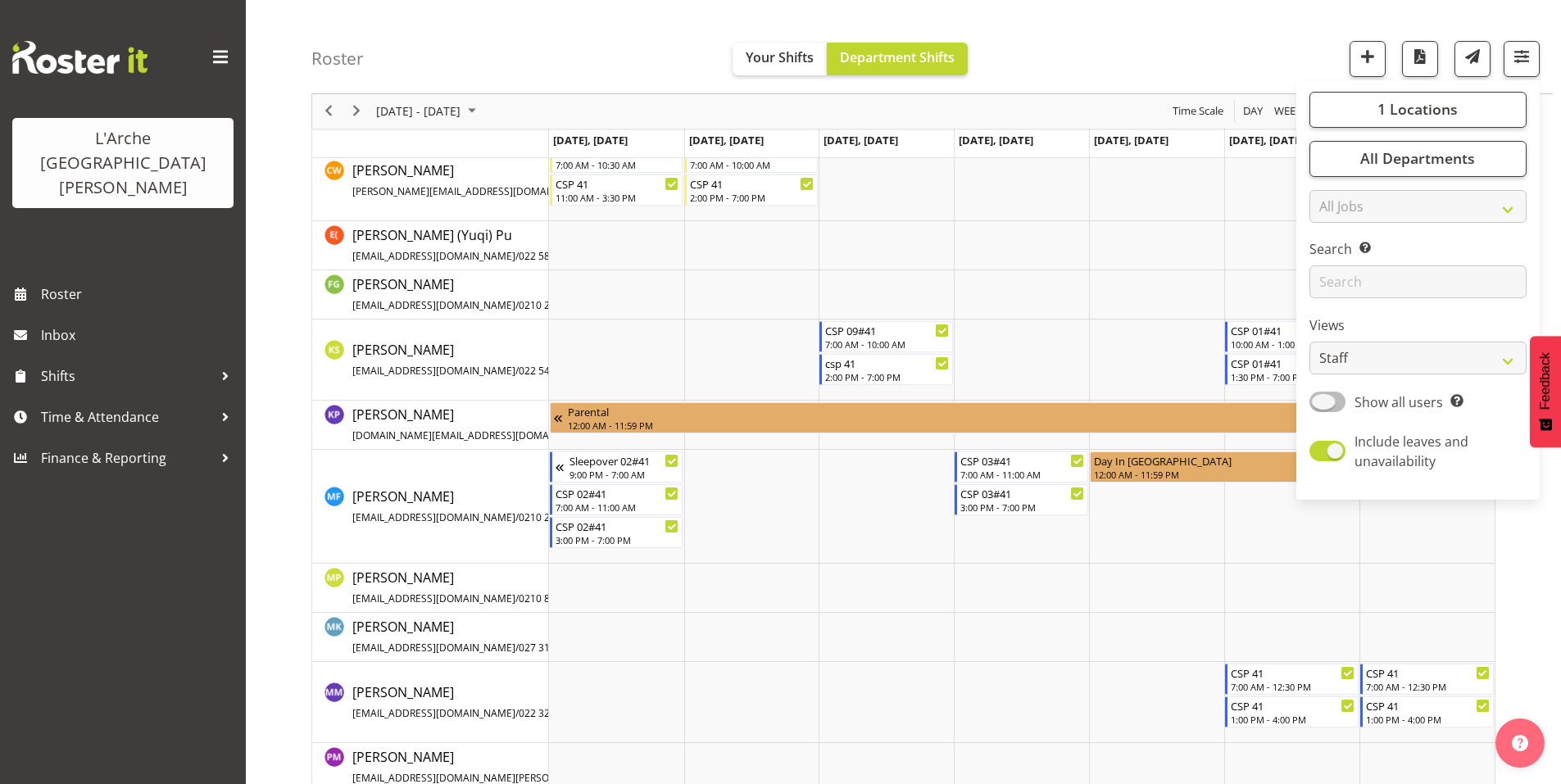
click at [1372, 392] on span "Show all users Show only rostered employees" at bounding box center [1404, 402] width 118 height 20
click at [1320, 396] on input "Show all users Show only rostered employees" at bounding box center [1314, 401] width 11 height 11
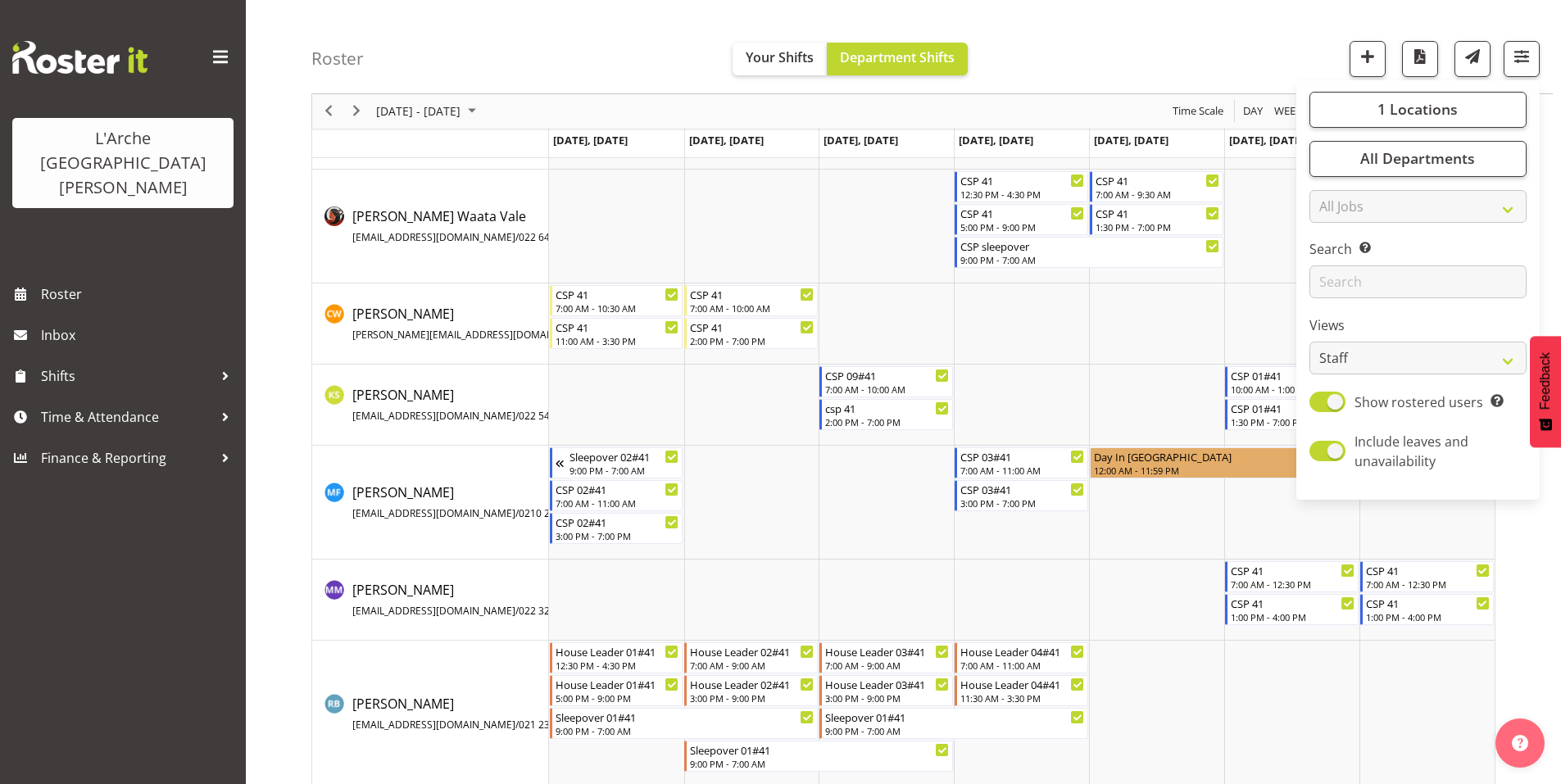
scroll to position [208, 0]
click at [1511, 548] on div "[DATE] - [DATE] [DATE] Day Week Fortnight Month calendar Month Agenda Time Scal…" at bounding box center [936, 371] width 1249 height 857
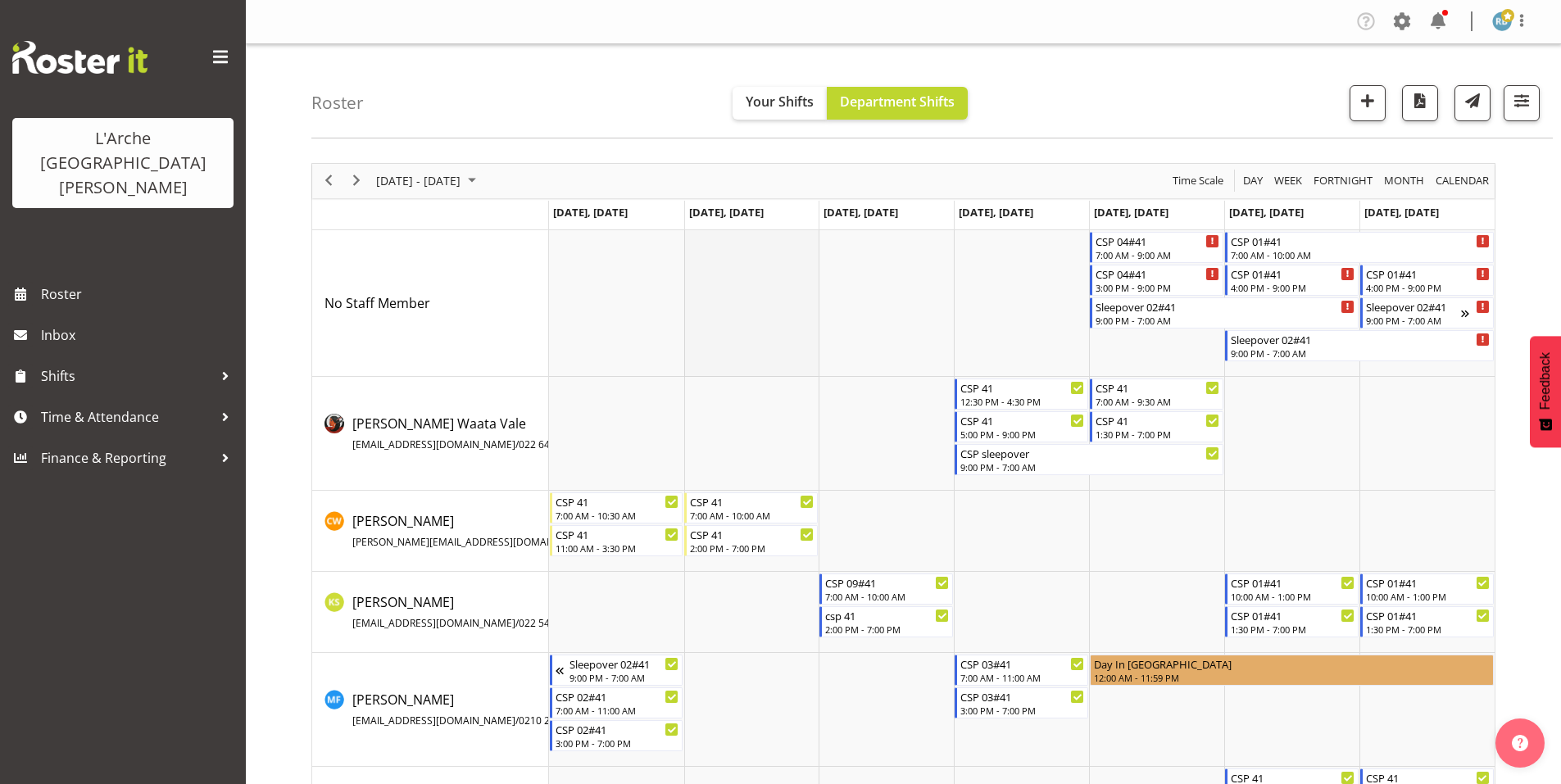
scroll to position [216, 0]
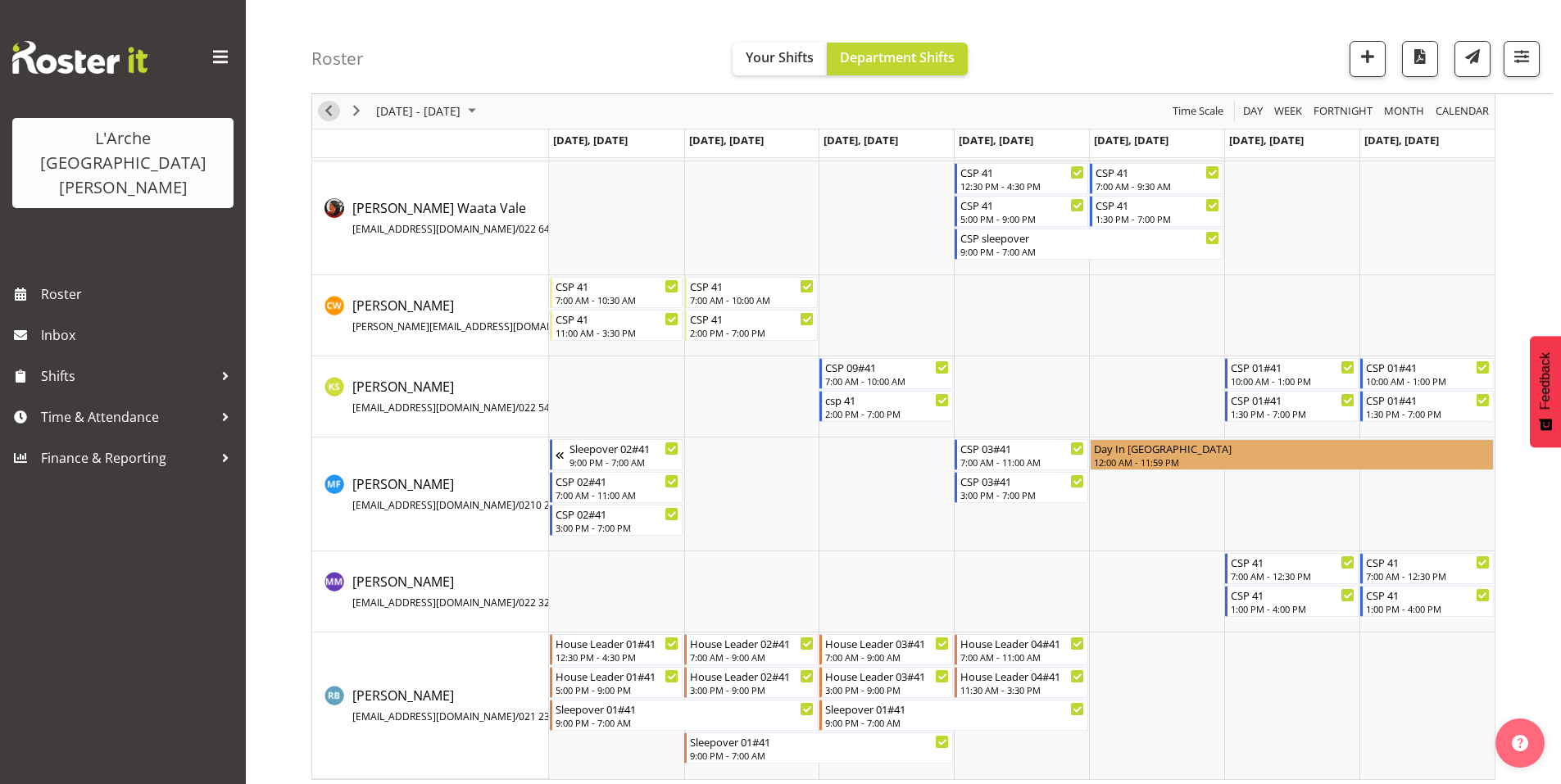
click at [329, 107] on span "Previous" at bounding box center [329, 112] width 20 height 21
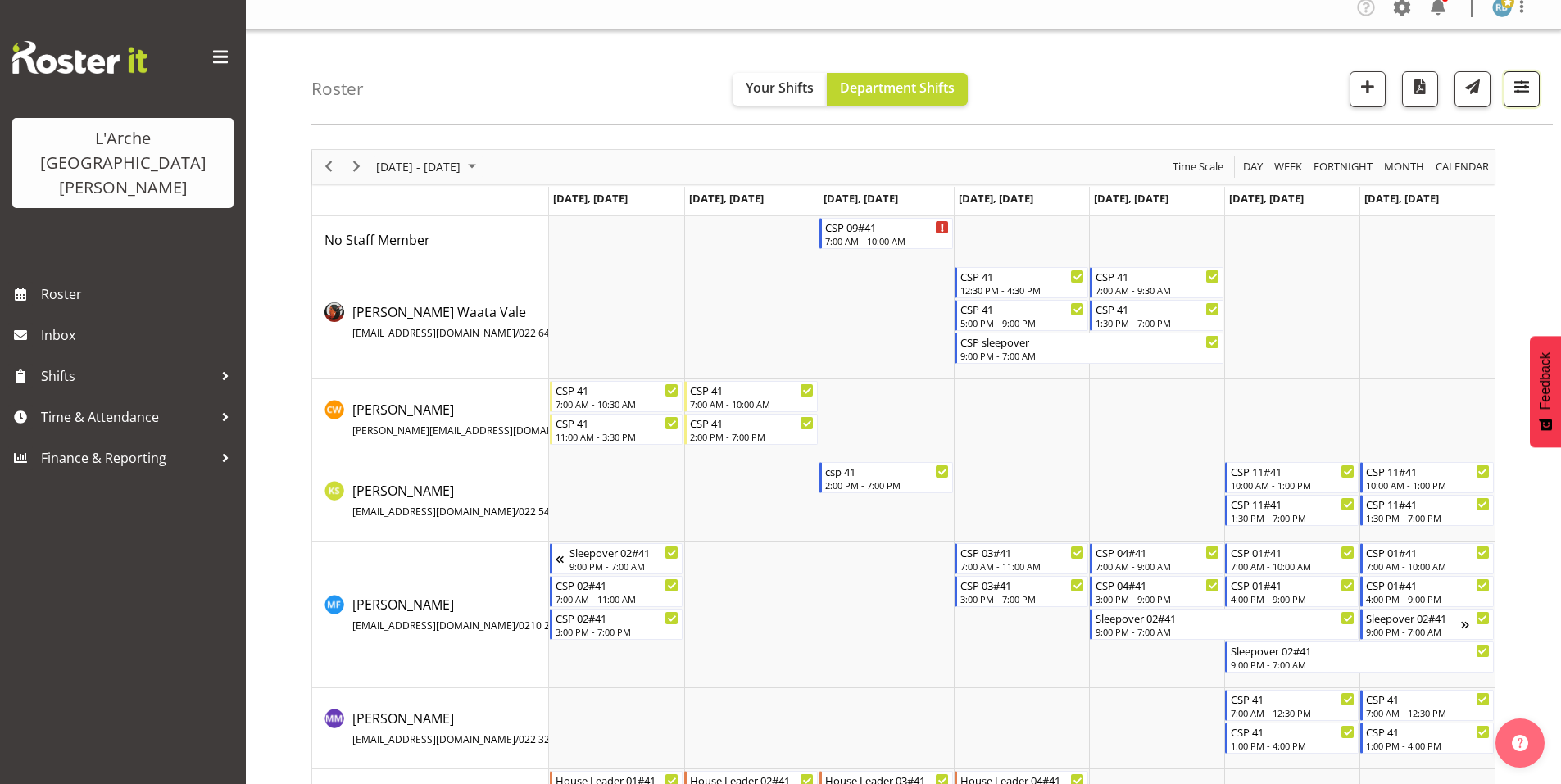
click at [1526, 86] on span "button" at bounding box center [1522, 87] width 21 height 21
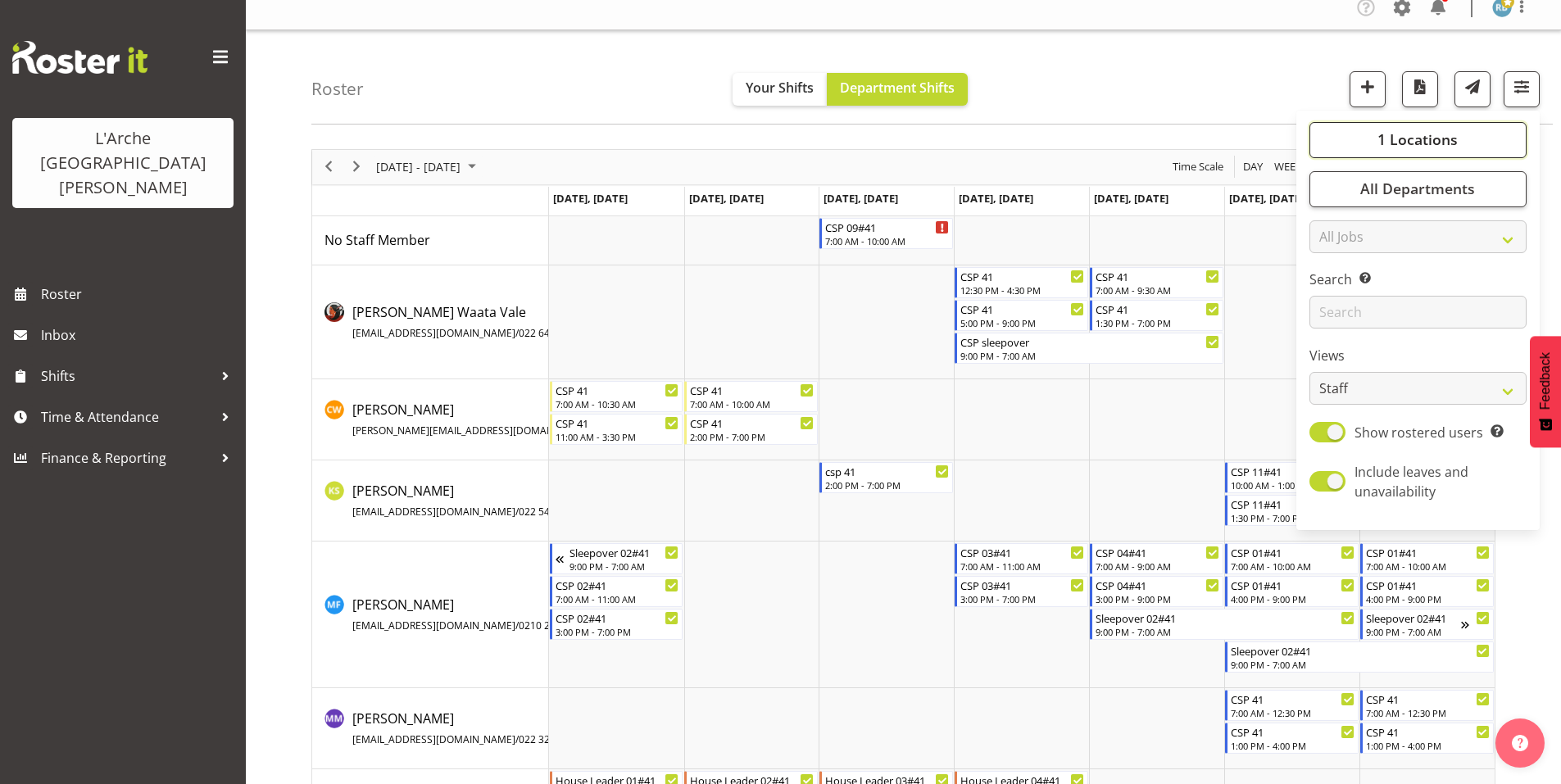
click at [1458, 133] on span "1 Locations" at bounding box center [1417, 139] width 80 height 20
click at [1272, 100] on div "Roster Your Shifts Department Shifts 1 Locations Clear 20 30 41 5 56b 65a 73 Ar…" at bounding box center [932, 77] width 1241 height 94
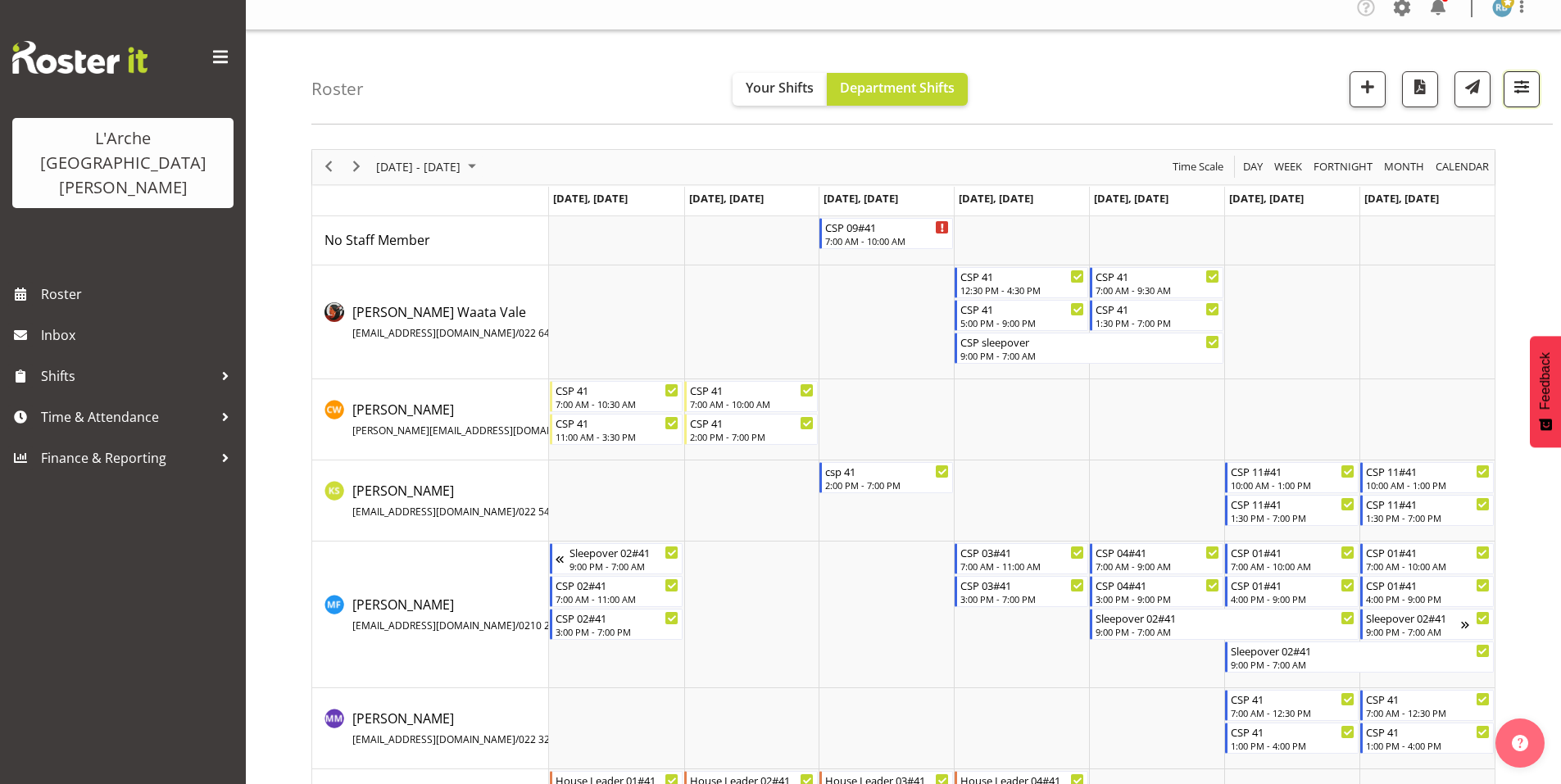
click at [1522, 79] on span "button" at bounding box center [1522, 87] width 21 height 21
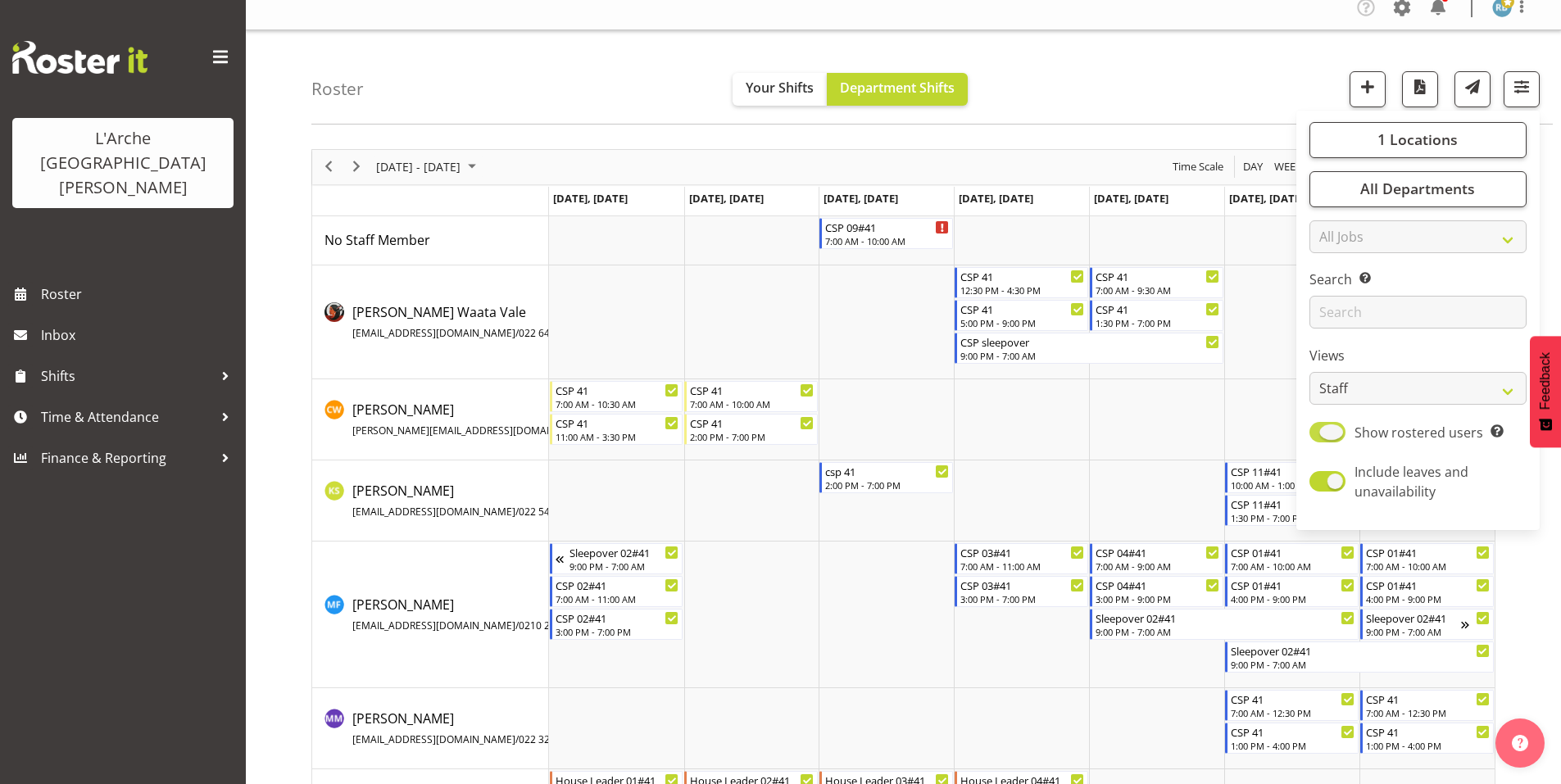
click at [1345, 422] on span at bounding box center [1327, 431] width 36 height 21
click at [1320, 426] on input "Show rostered users Show only rostered employees" at bounding box center [1314, 431] width 11 height 11
checkbox input "false"
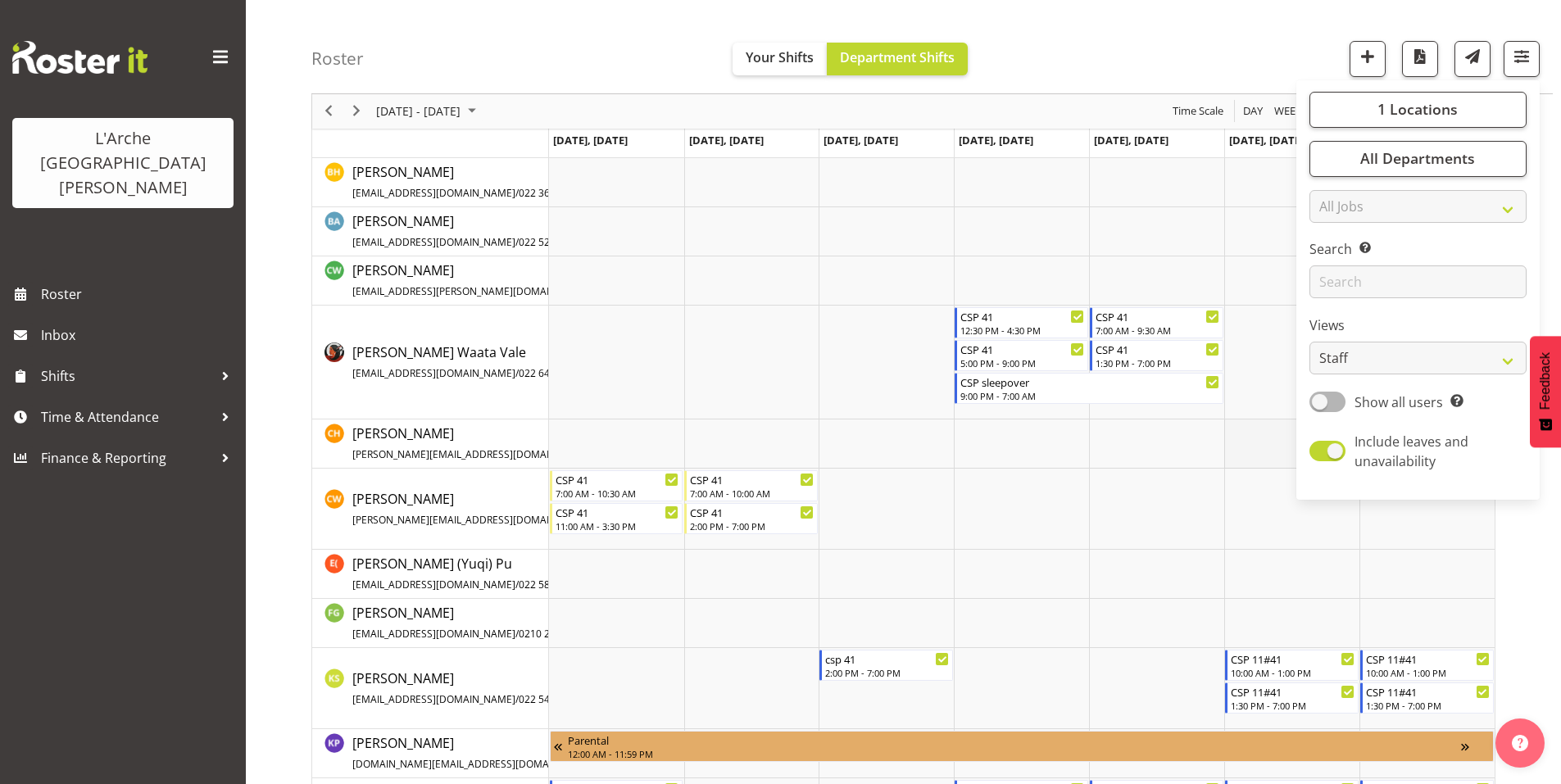
scroll to position [171, 0]
click at [1516, 58] on span "button" at bounding box center [1522, 57] width 21 height 21
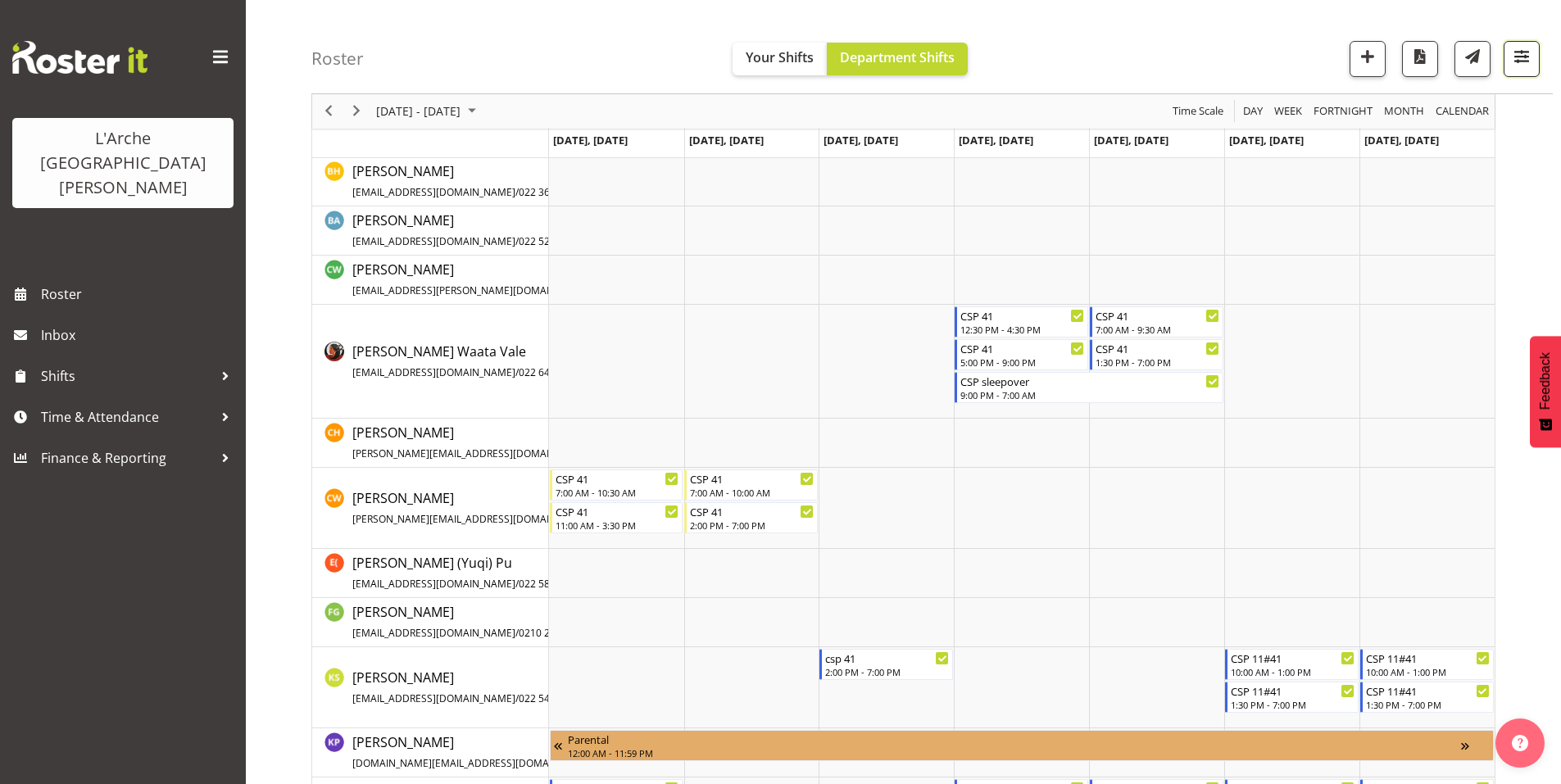
click at [1522, 59] on span "button" at bounding box center [1522, 57] width 21 height 21
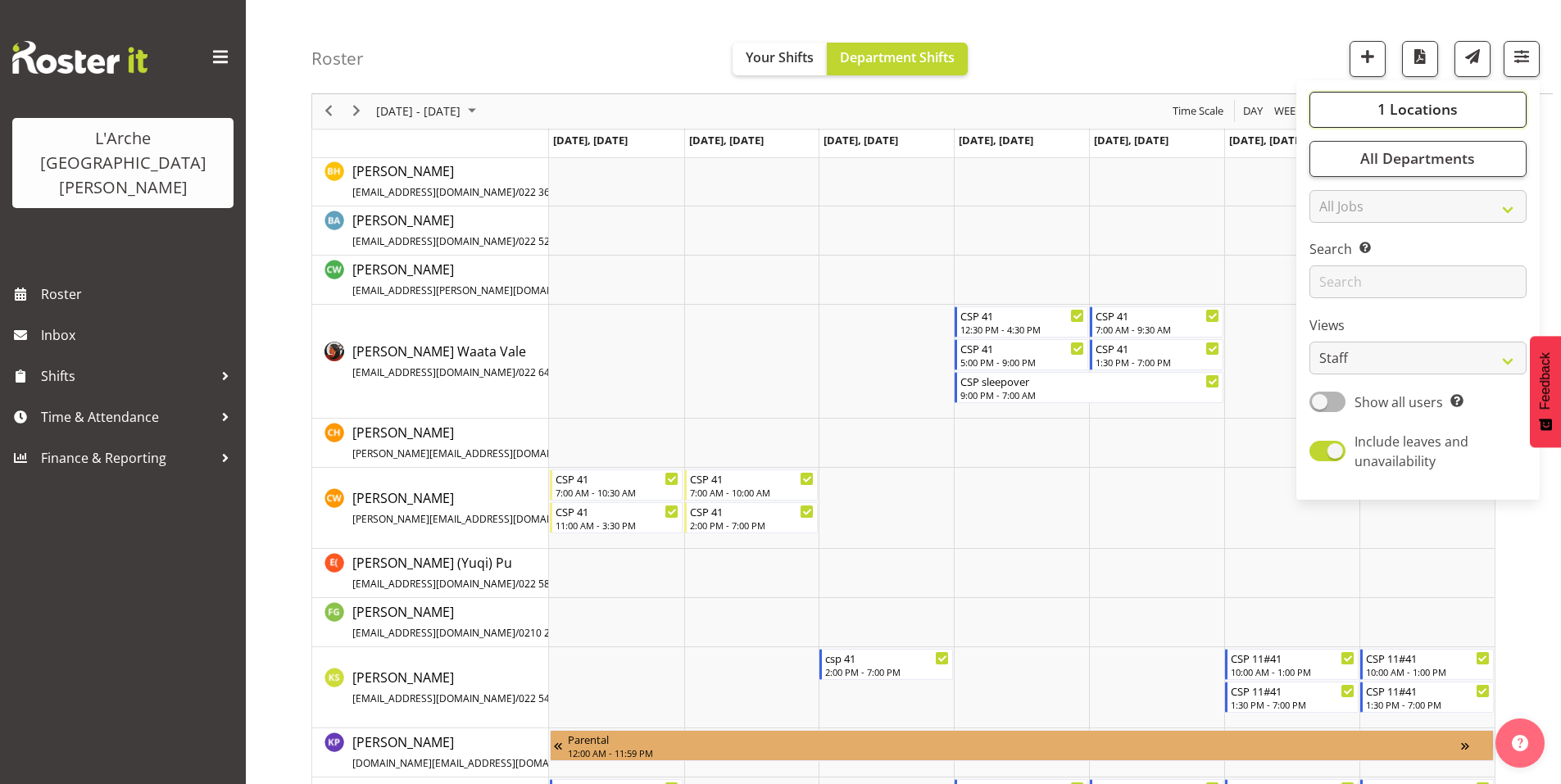
click at [1449, 104] on span "1 Locations" at bounding box center [1417, 110] width 80 height 20
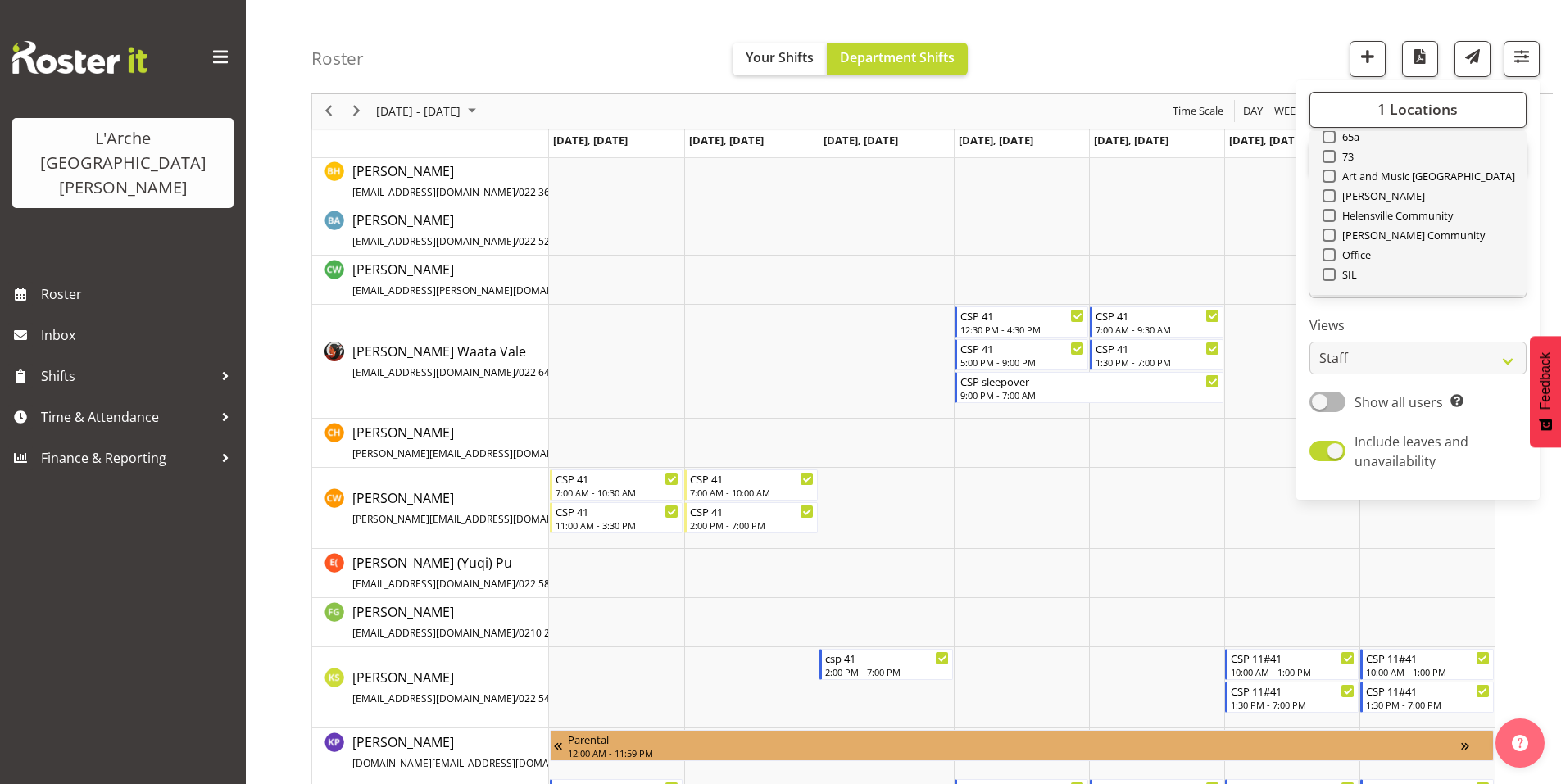
click at [1371, 306] on span "Select All" at bounding box center [1357, 313] width 52 height 16
checkbox input "true"
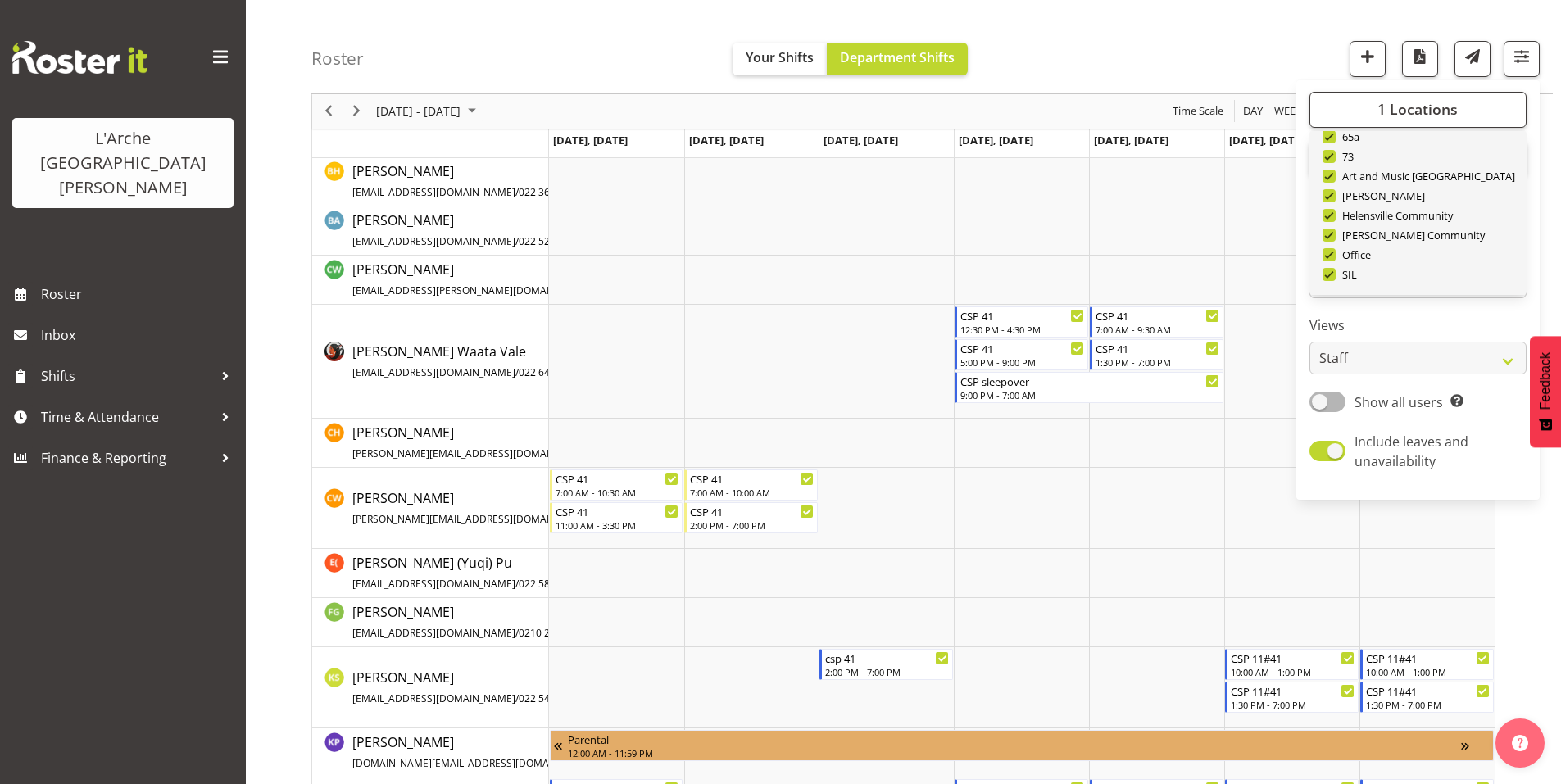
checkbox input "true"
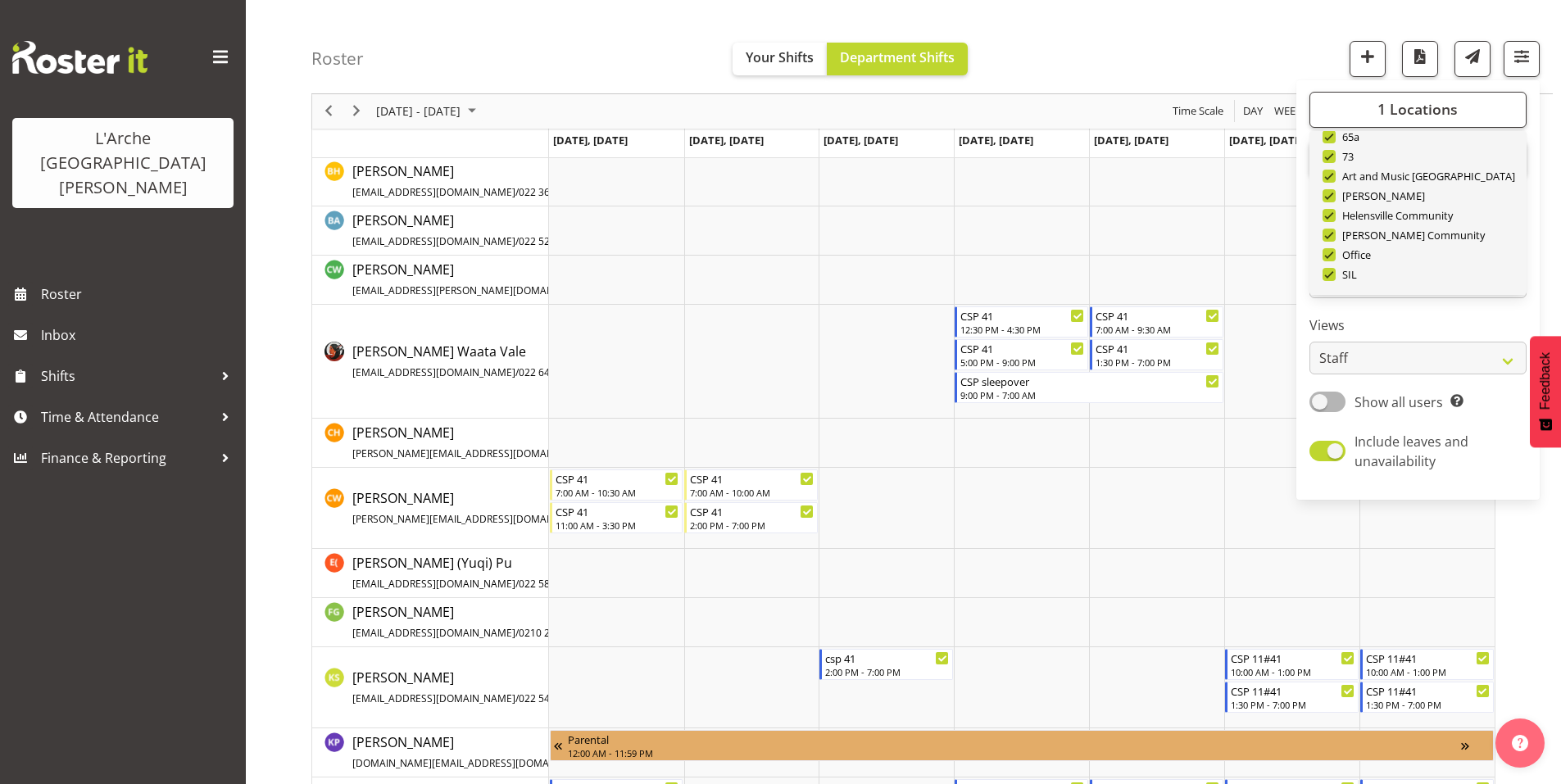
checkbox input "true"
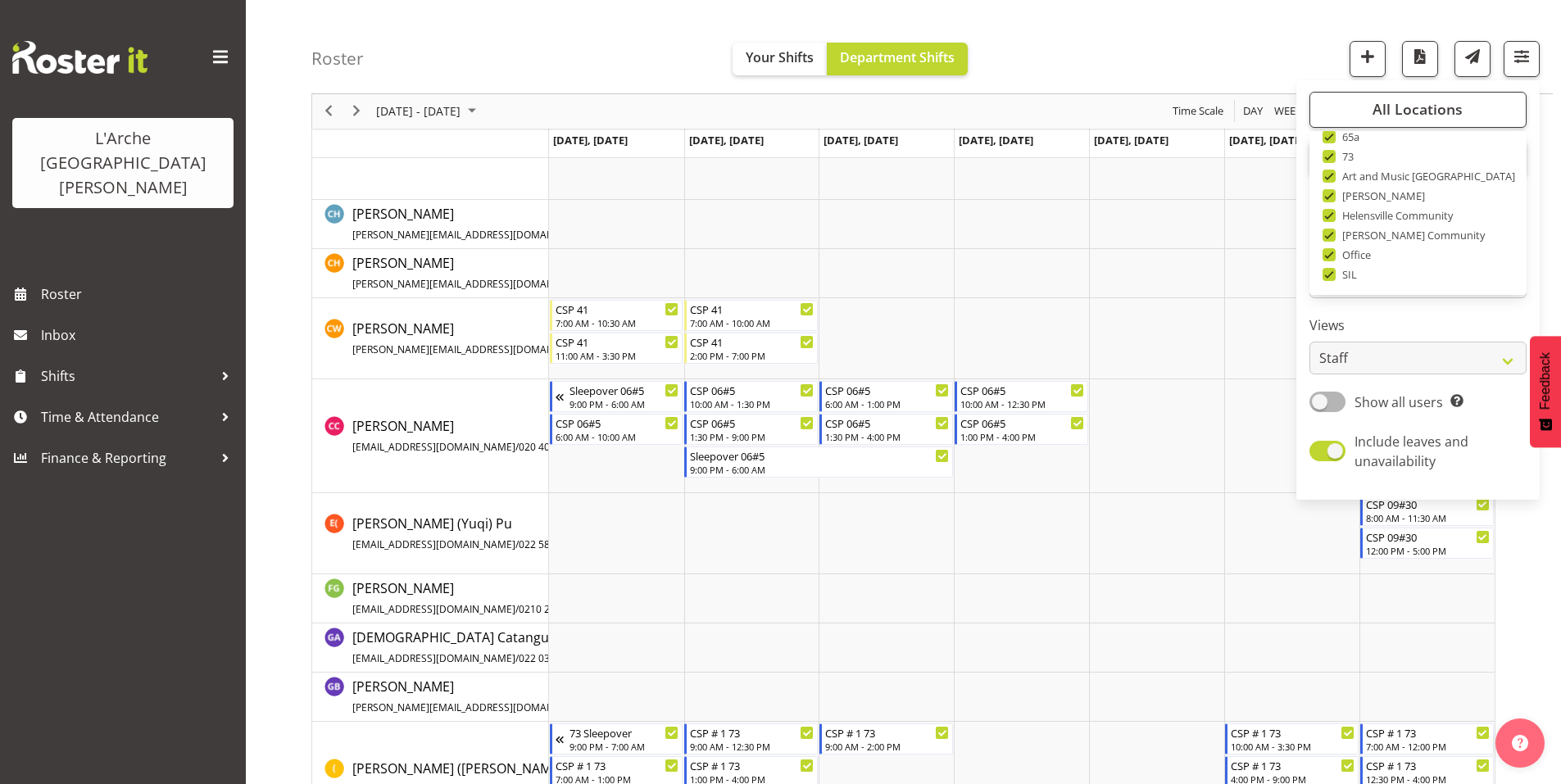
scroll to position [1516, 0]
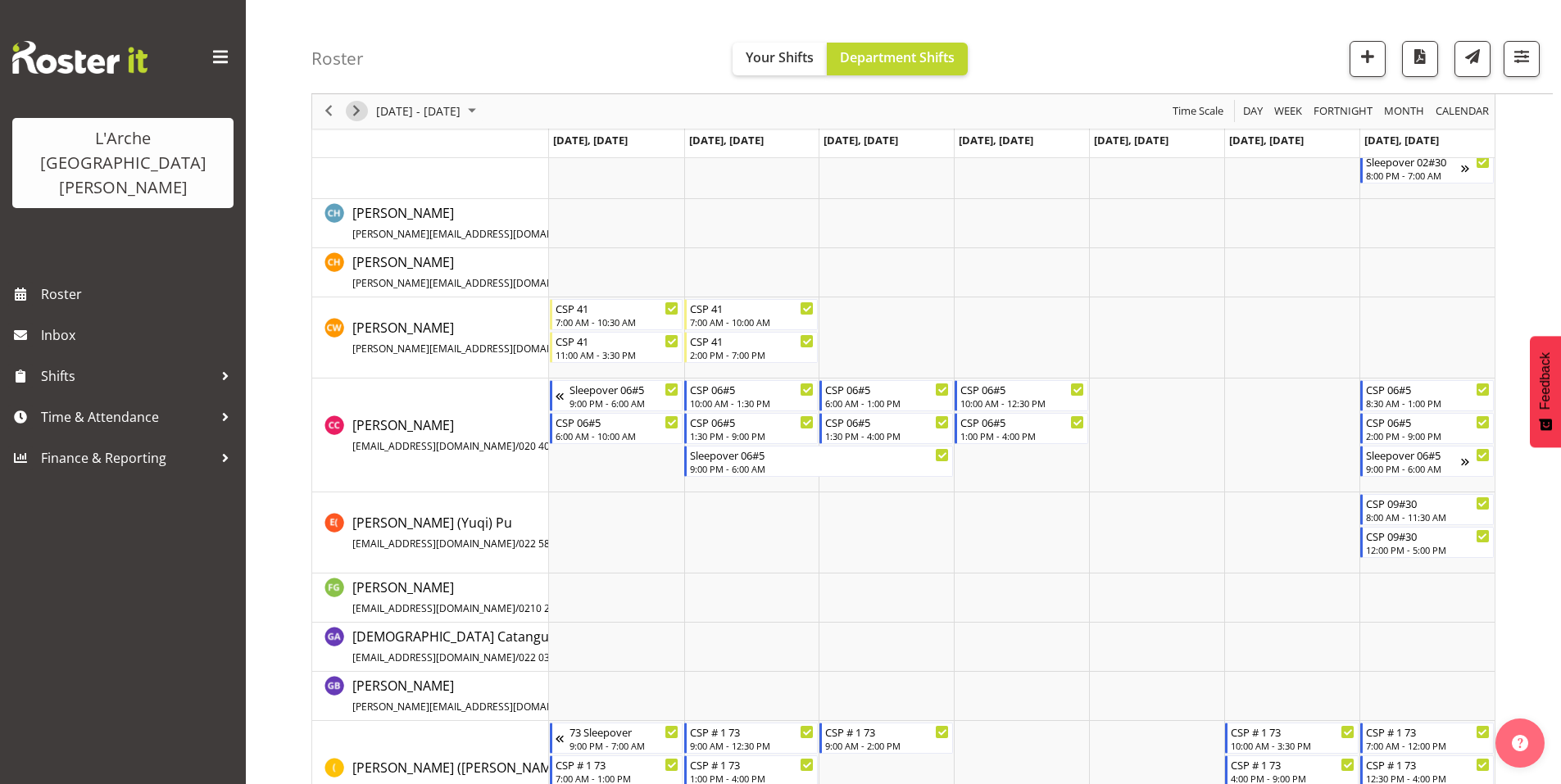
click at [358, 107] on span "Next" at bounding box center [357, 112] width 20 height 21
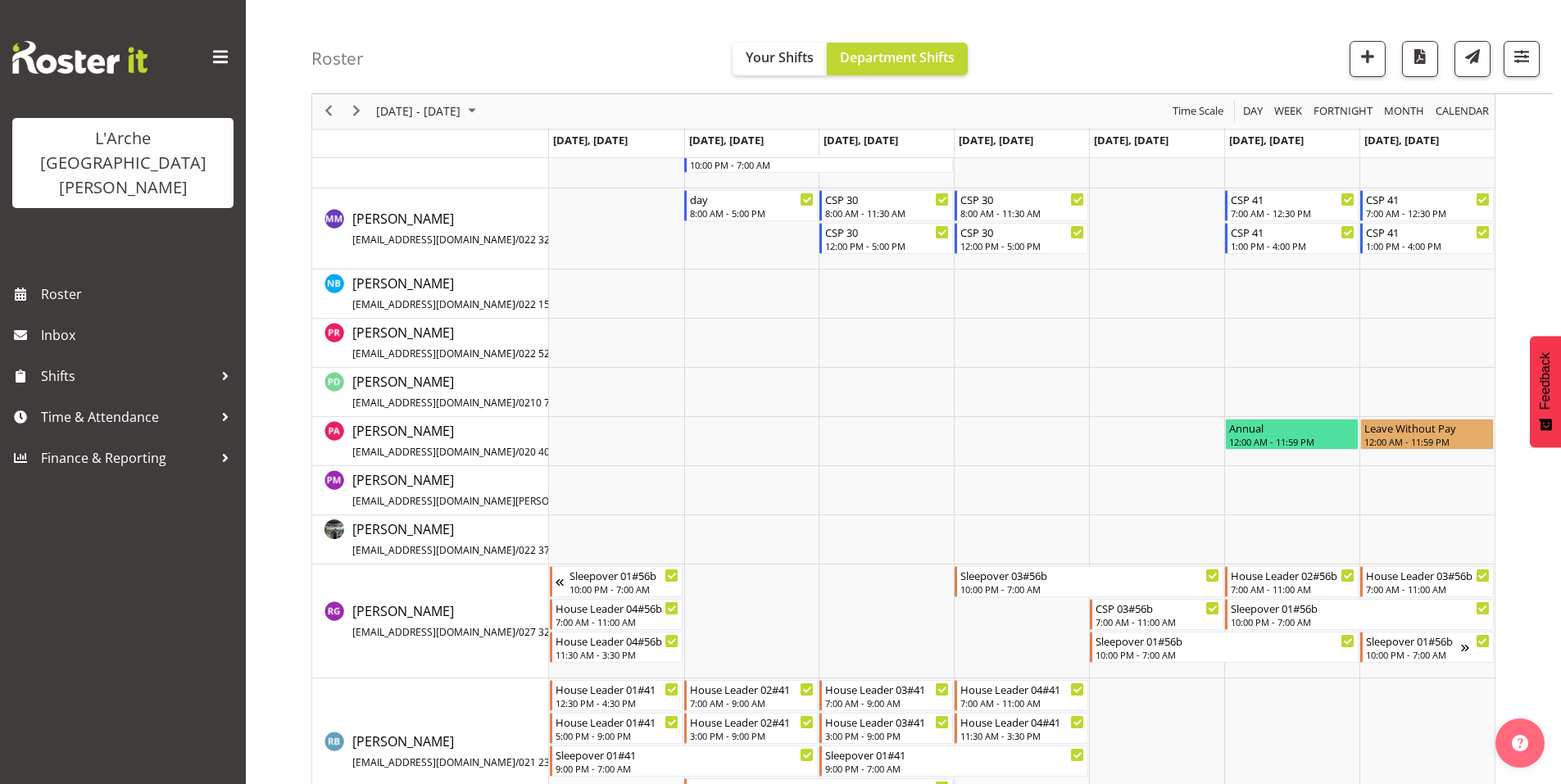
scroll to position [3305, 0]
click at [358, 107] on span "Next" at bounding box center [357, 112] width 20 height 21
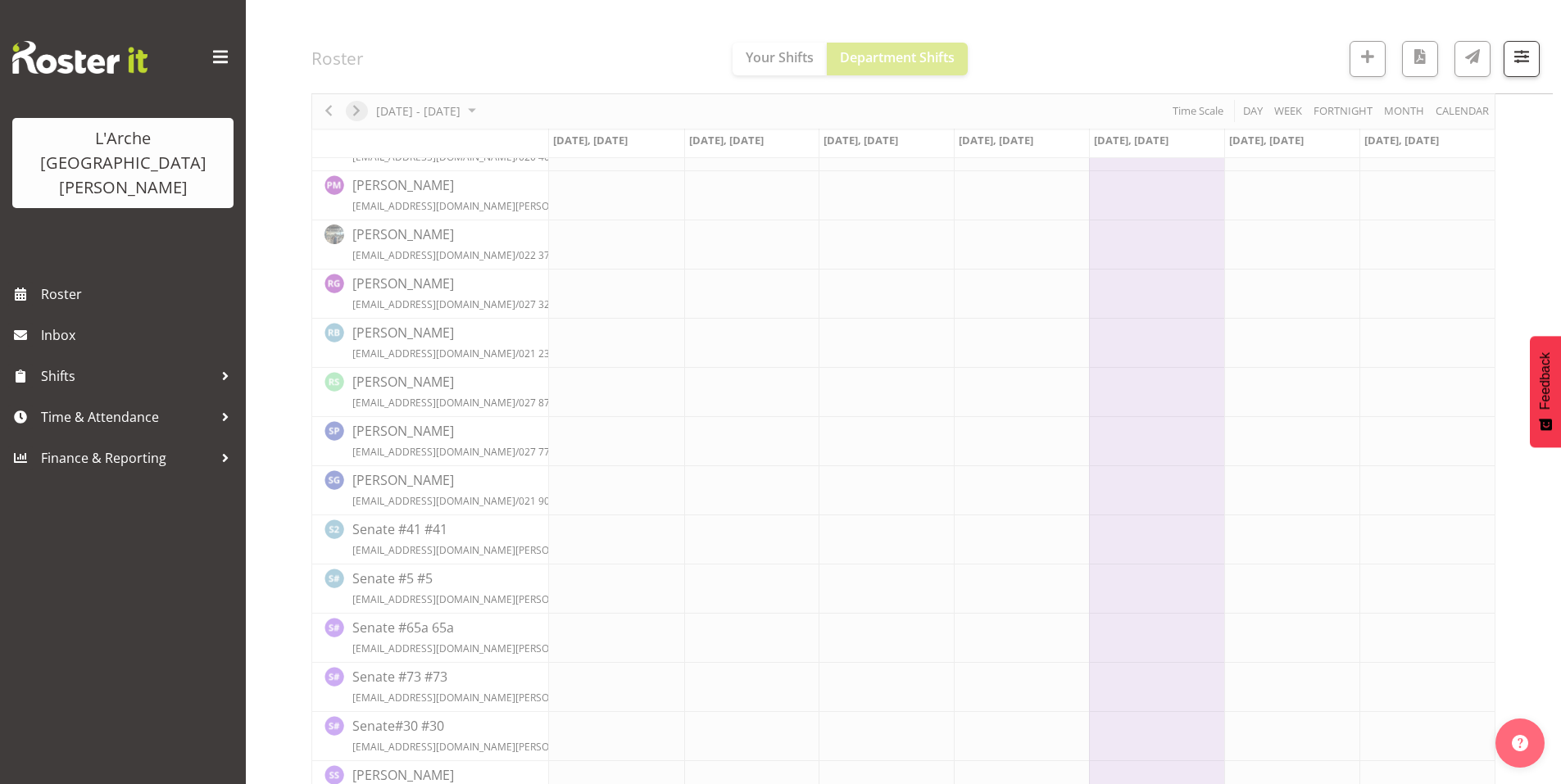
scroll to position [1975, 0]
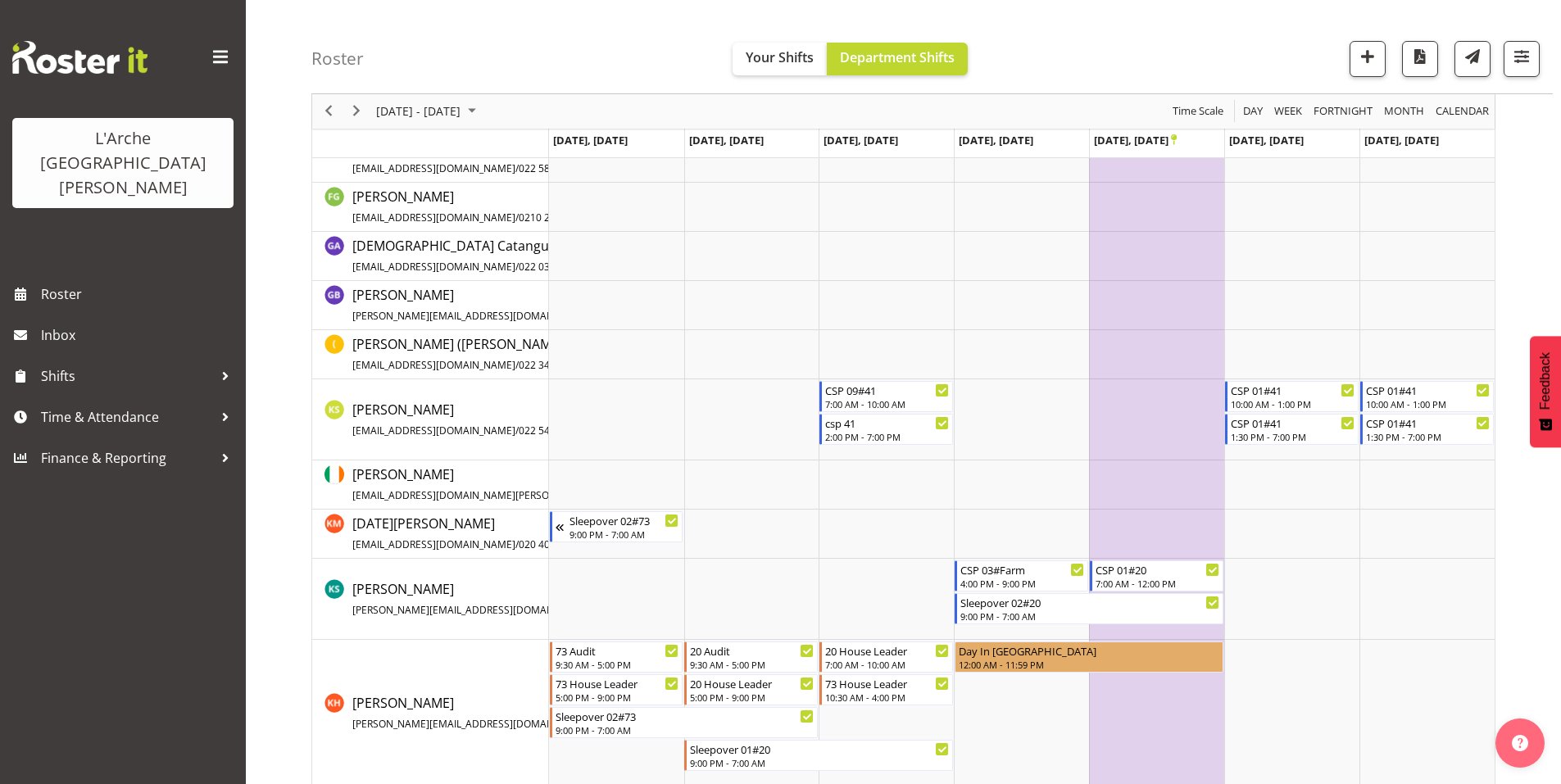
scroll to position [3699, 0]
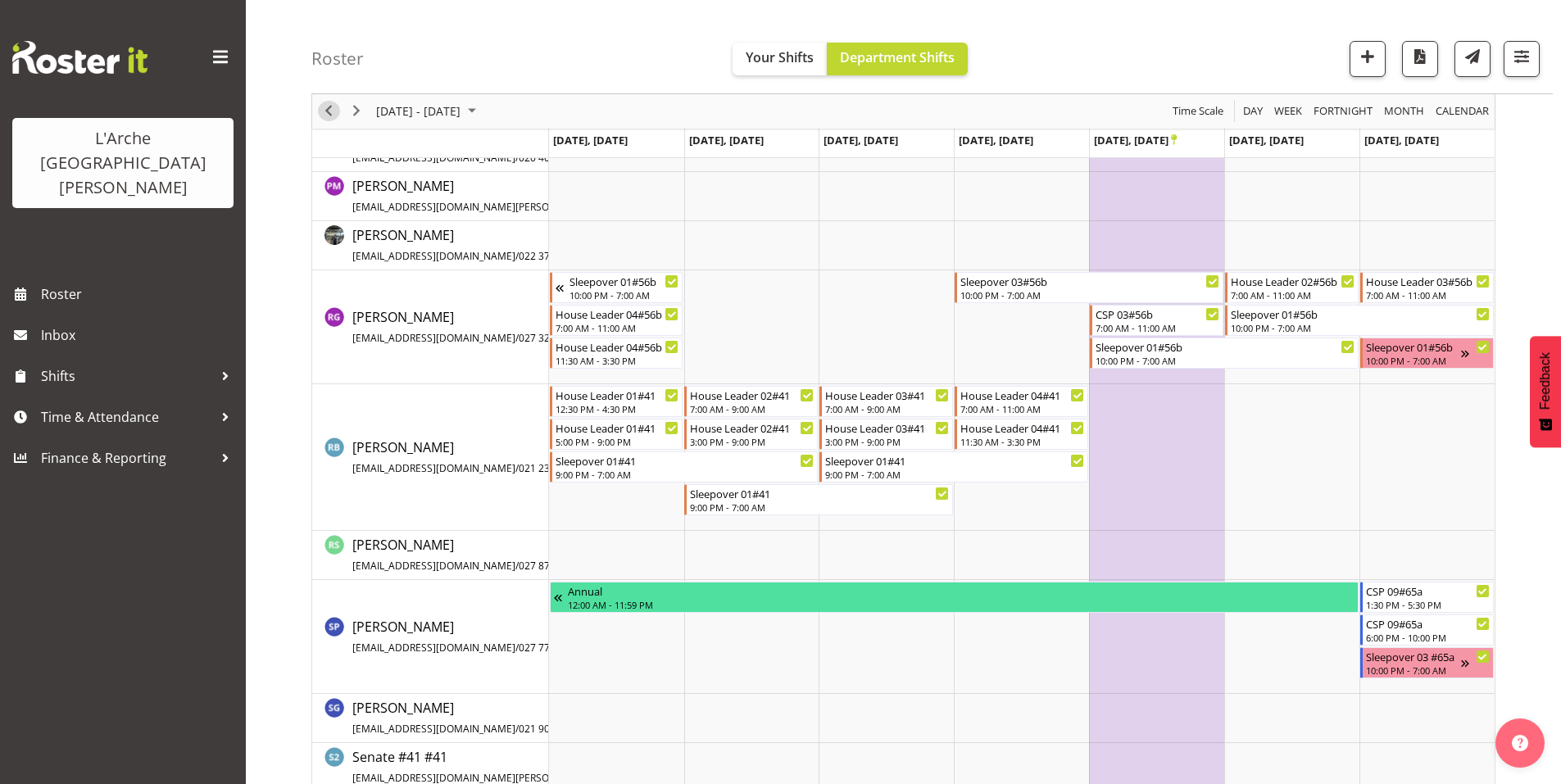
click at [332, 114] on span "Previous" at bounding box center [329, 112] width 20 height 21
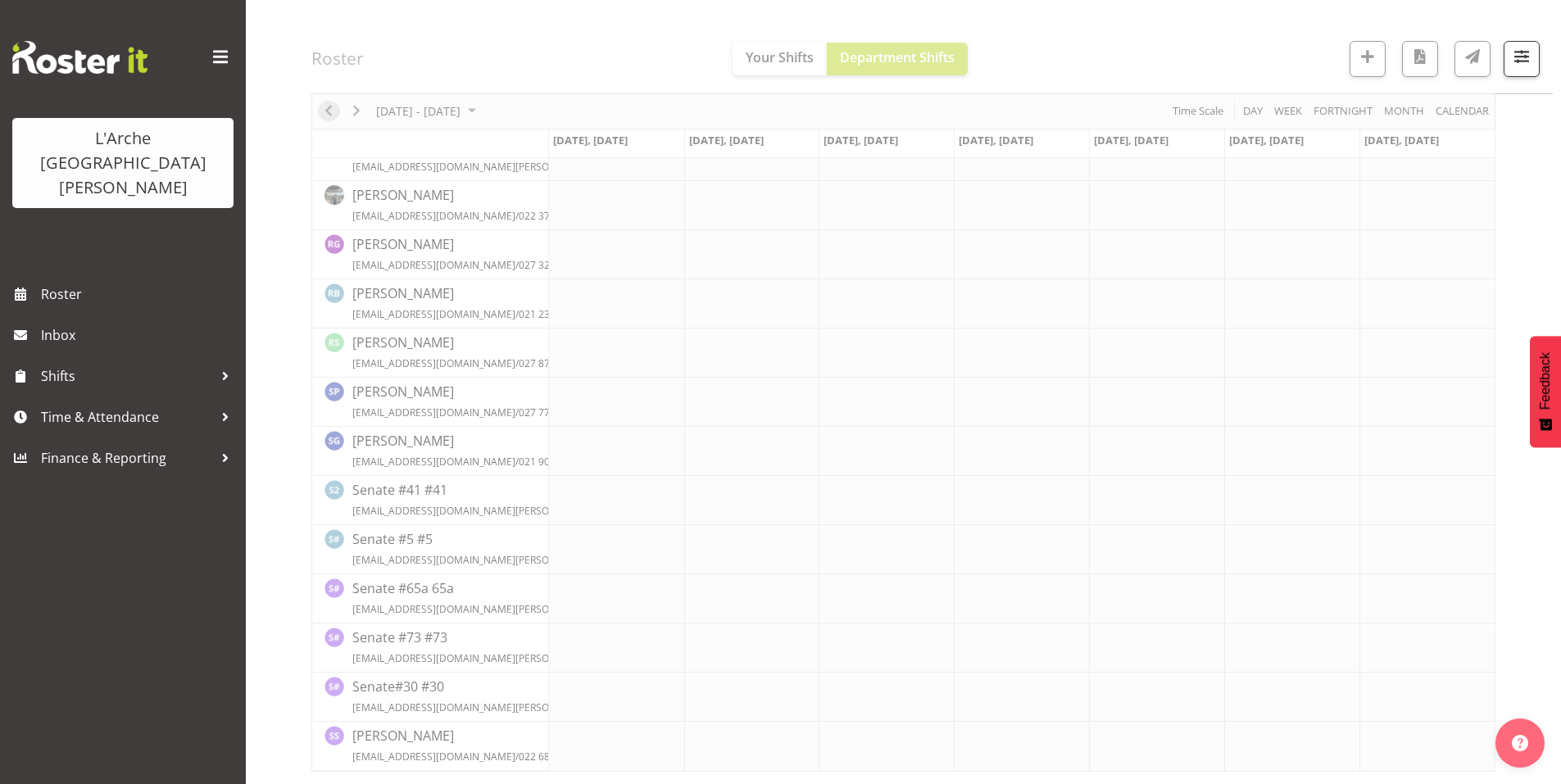
scroll to position [2007, 0]
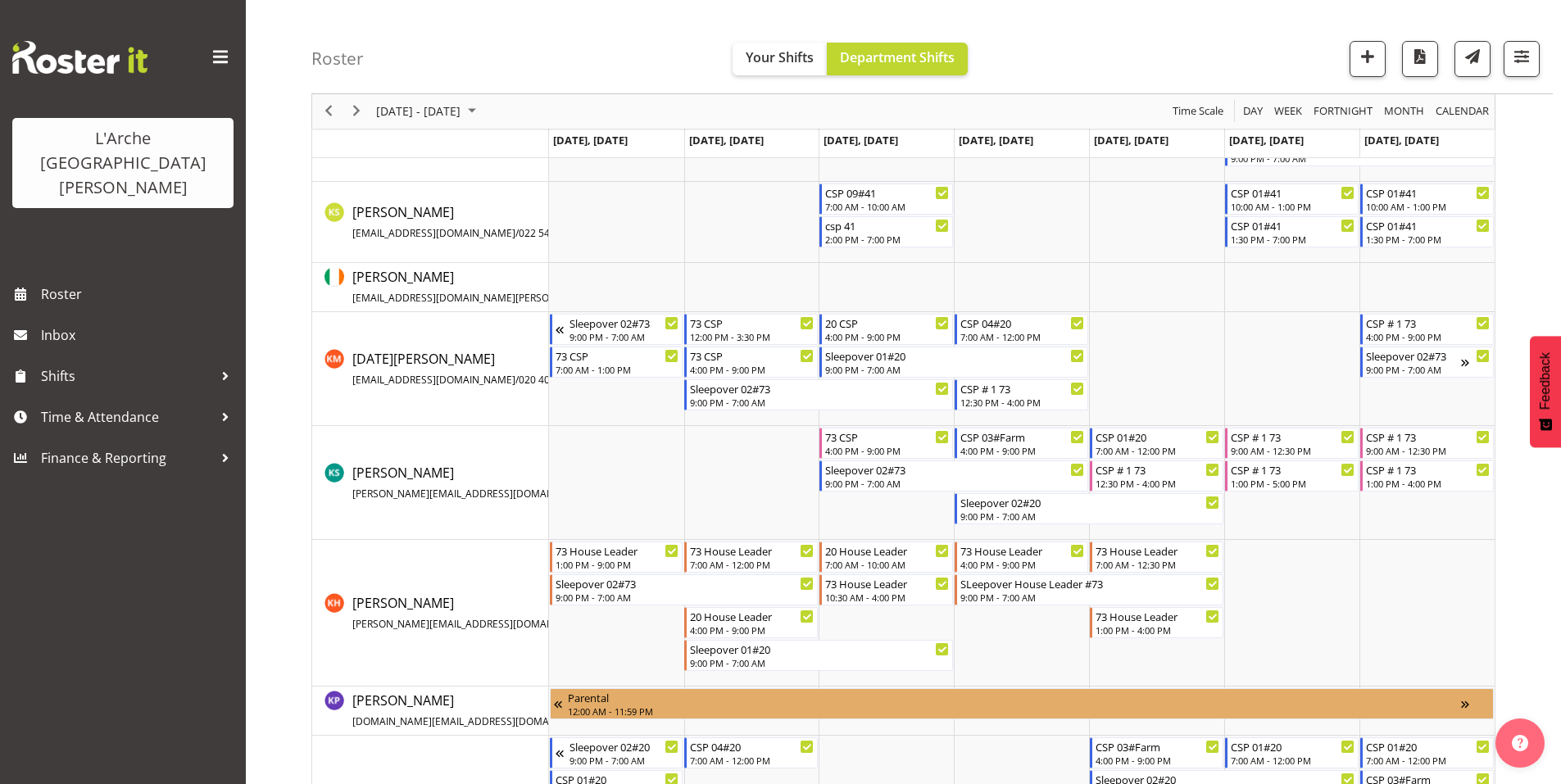
scroll to position [3631, 0]
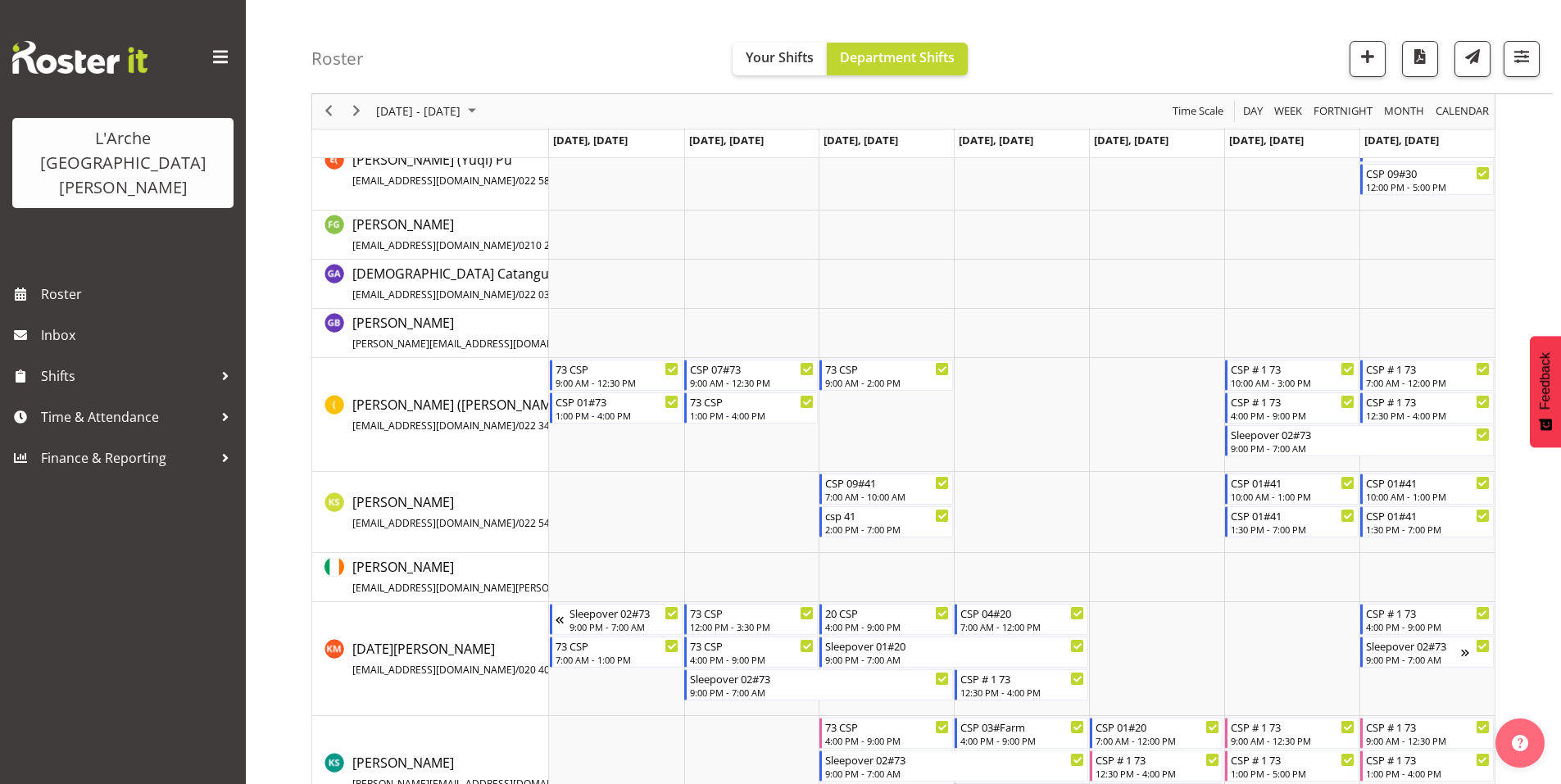
scroll to position [1719, 0]
click at [327, 110] on span "Previous" at bounding box center [329, 112] width 20 height 21
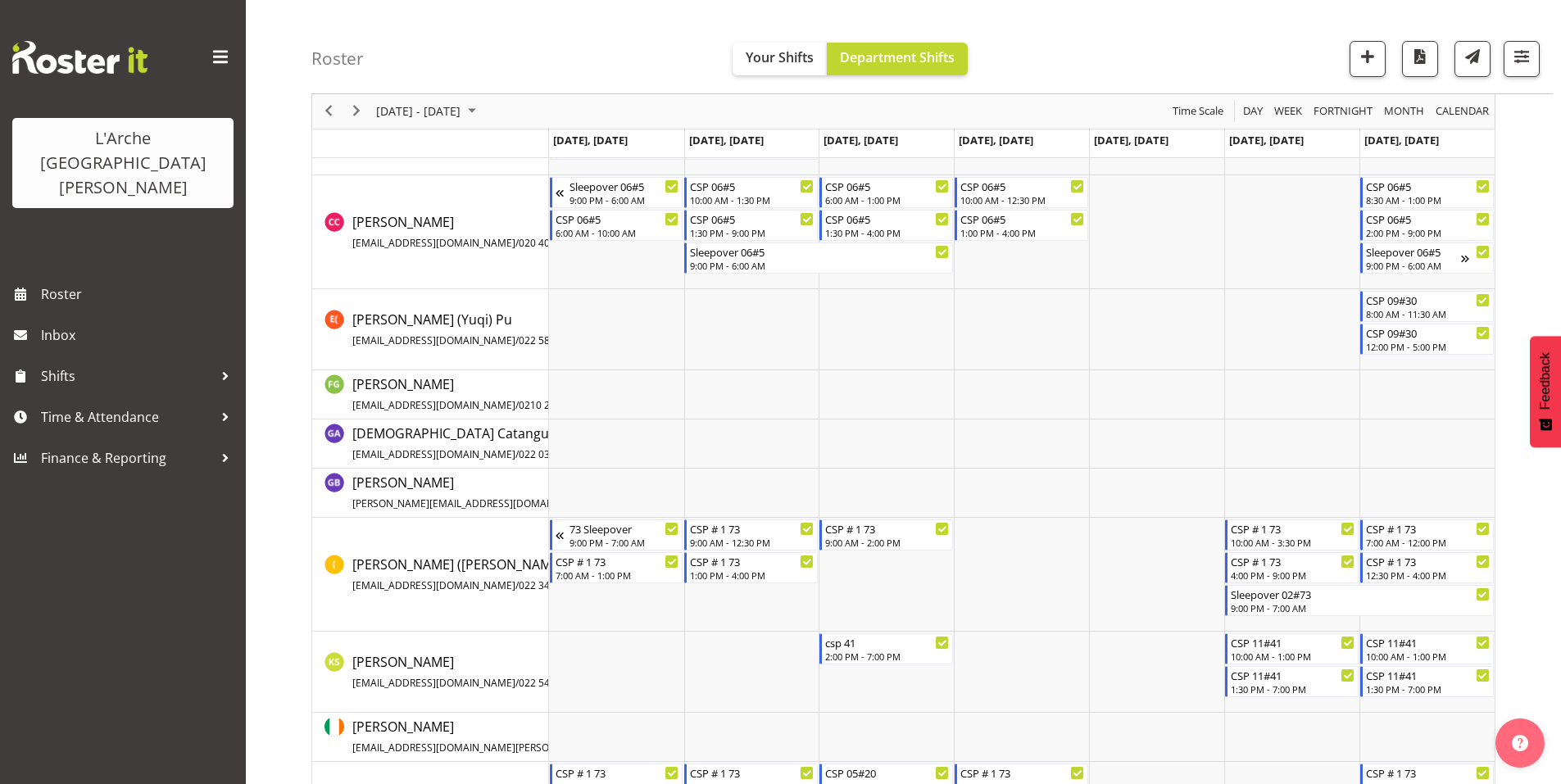
scroll to position [3473, 0]
